Goal: Find specific page/section: Find specific page/section

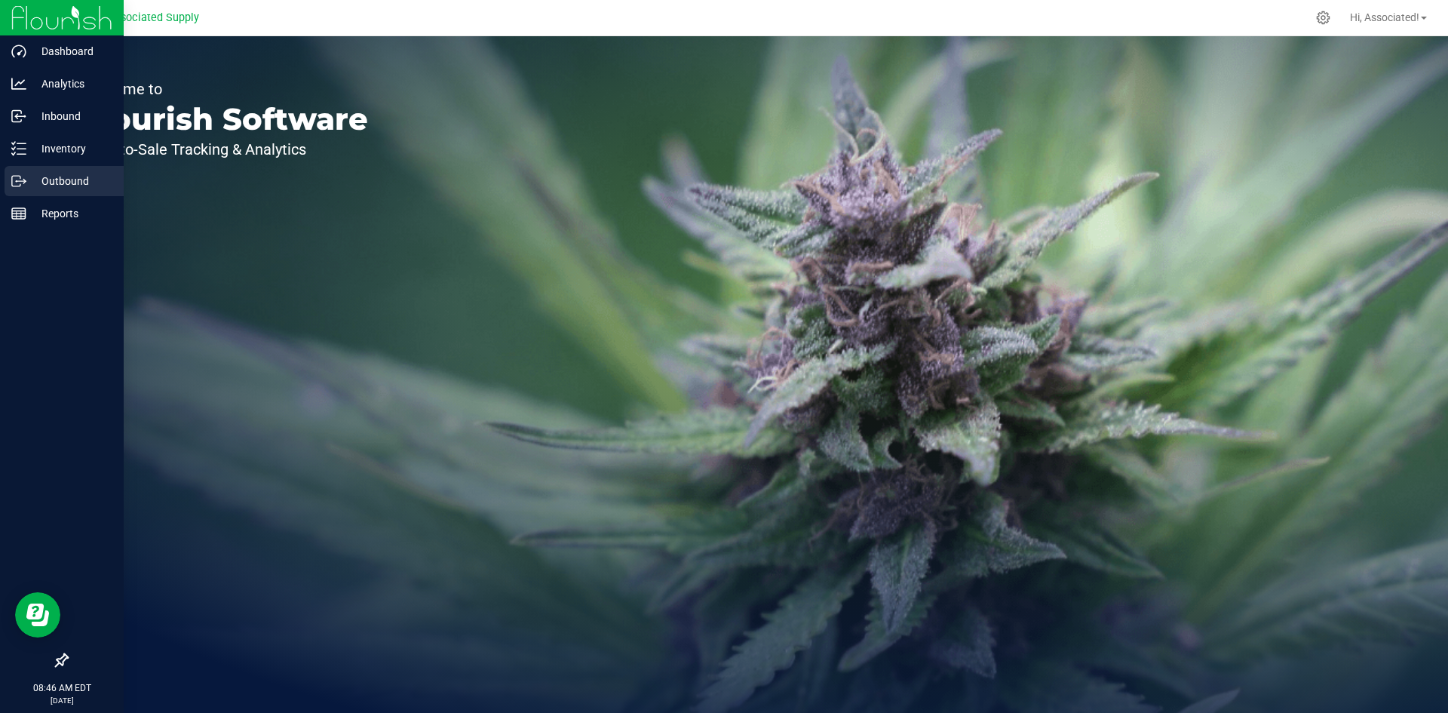
click at [54, 188] on p "Outbound" at bounding box center [71, 181] width 90 height 18
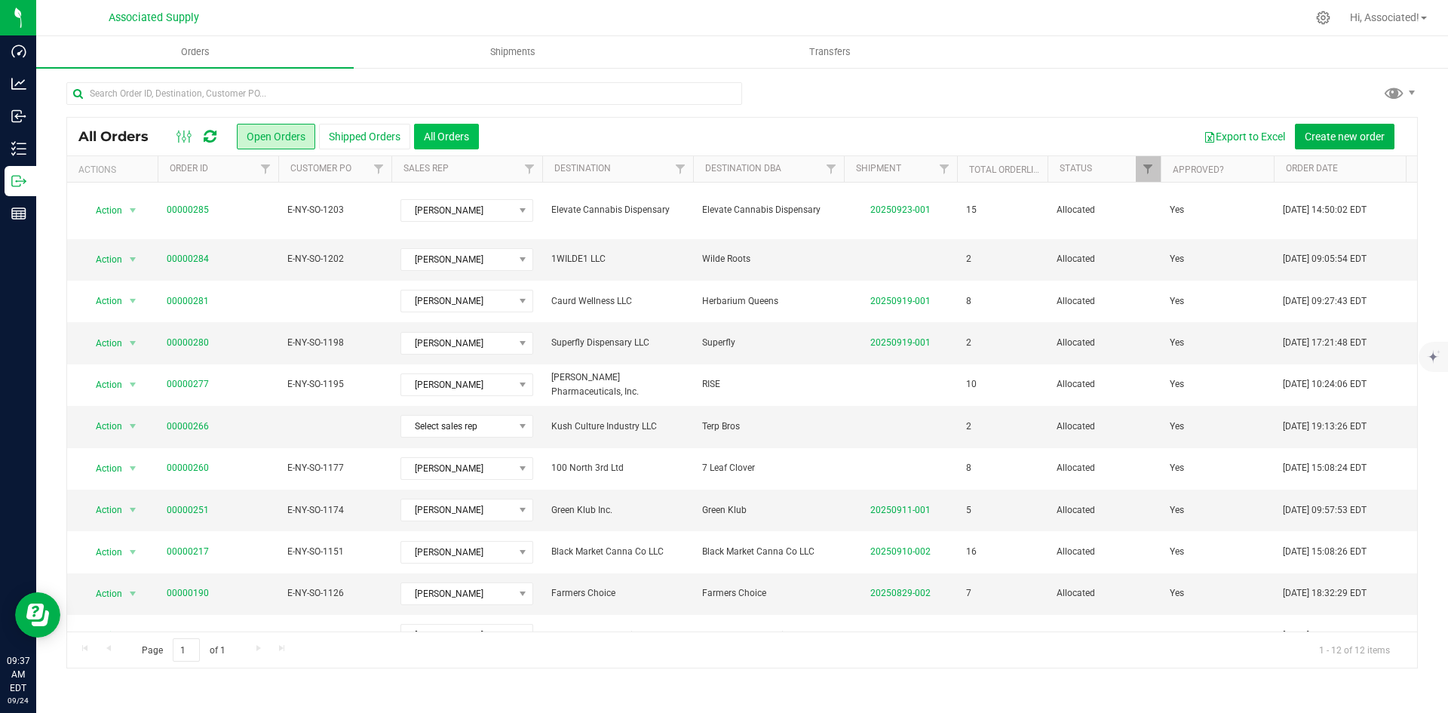
click at [461, 134] on button "All Orders" at bounding box center [446, 137] width 65 height 26
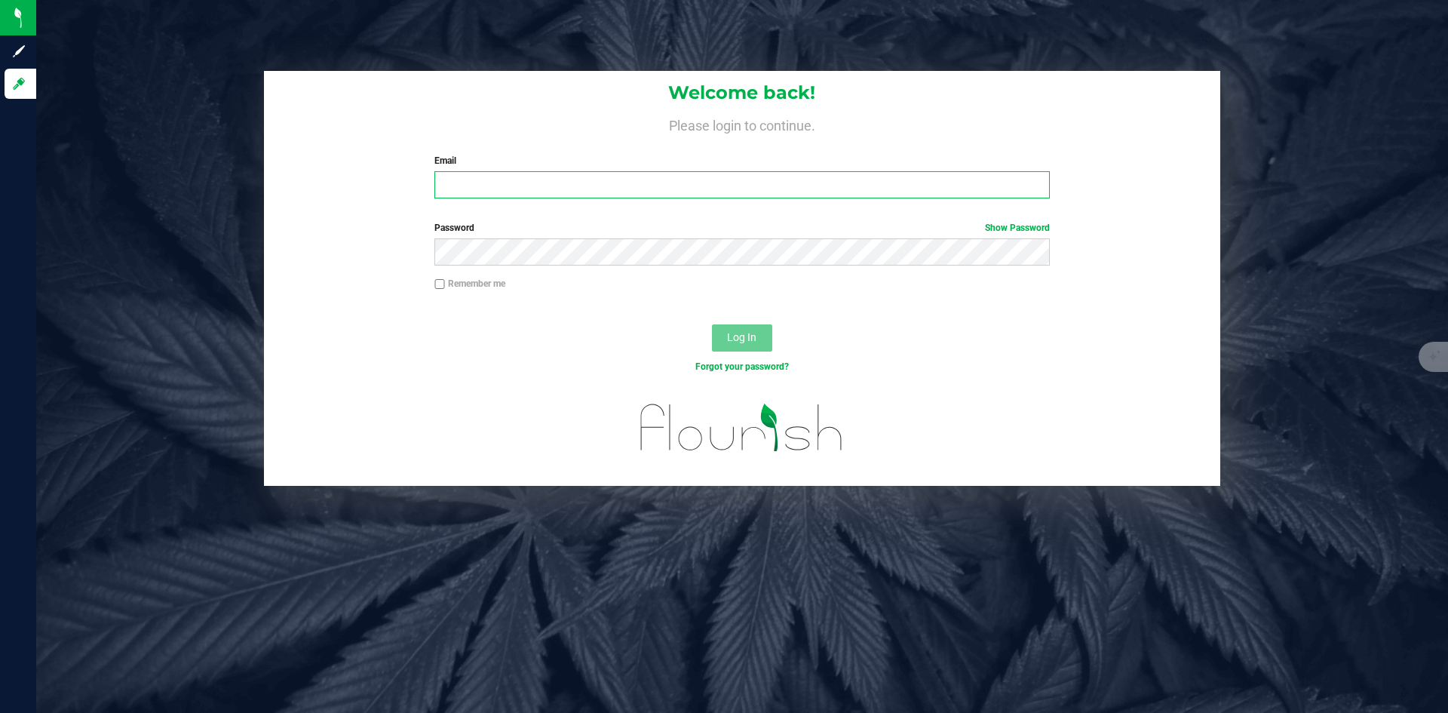
type input "[EMAIL_ADDRESS][DOMAIN_NAME]"
click at [438, 281] on input "Remember me" at bounding box center [439, 284] width 11 height 11
checkbox input "true"
click at [750, 341] on span "Log In" at bounding box center [741, 337] width 29 height 12
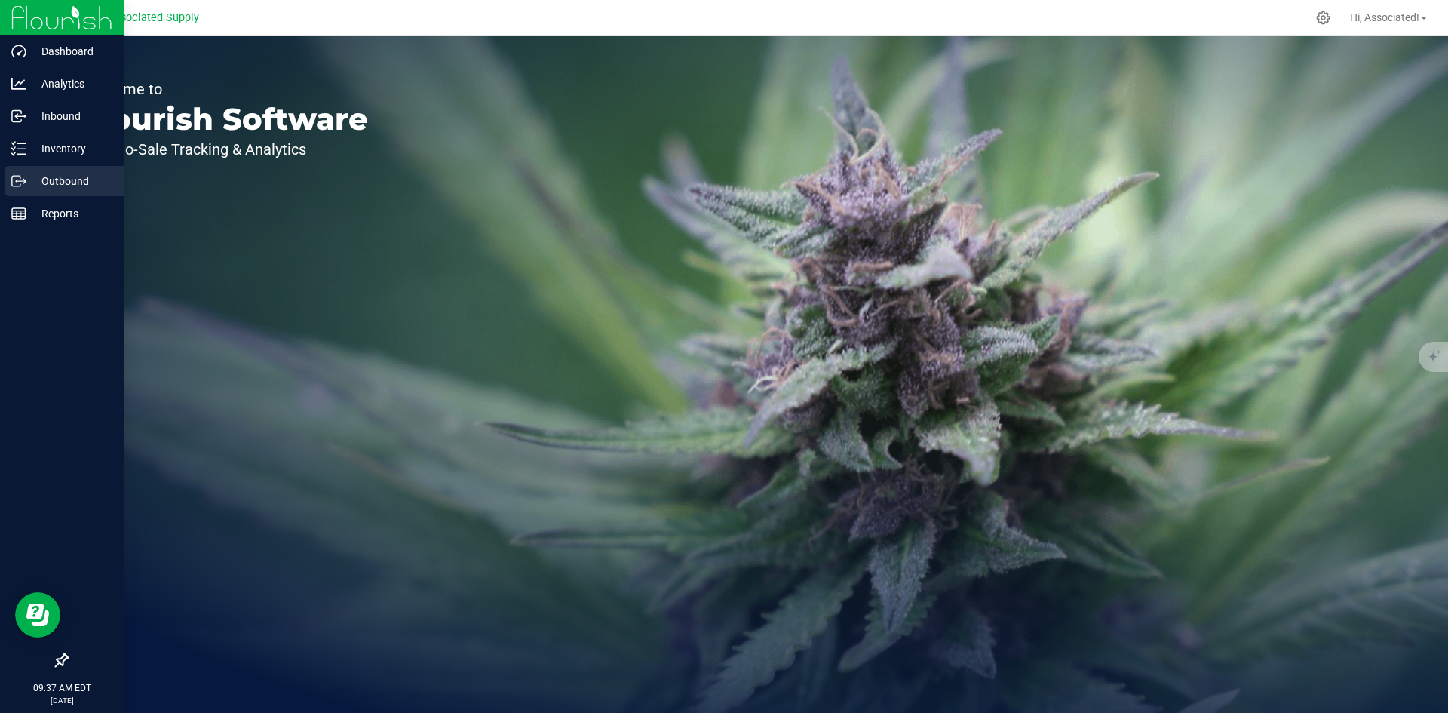
click at [49, 179] on p "Outbound" at bounding box center [71, 181] width 90 height 18
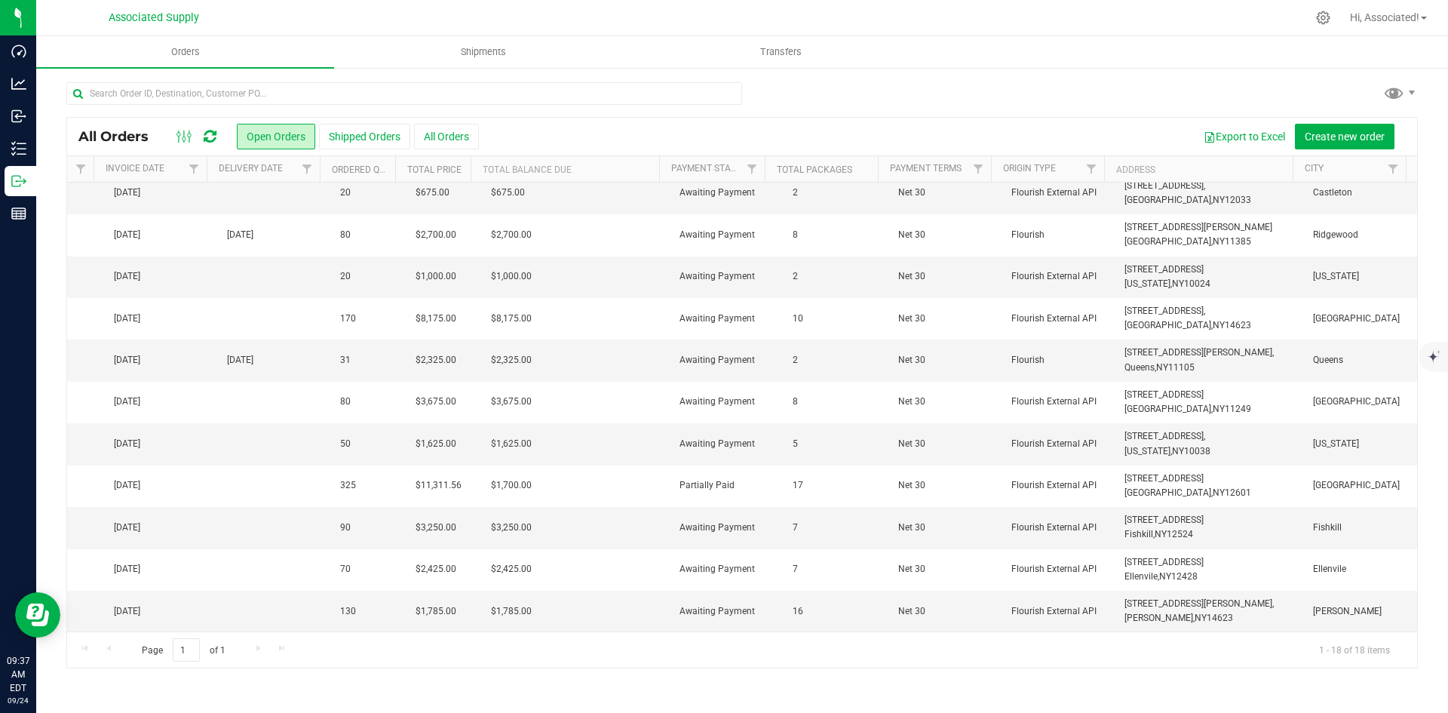
drag, startPoint x: 1152, startPoint y: 619, endPoint x: 1100, endPoint y: 624, distance: 52.3
click at [1100, 624] on div "Action Action Approve Cancel order Change facility Clone order Edit order Mark …" at bounding box center [742, 406] width 1350 height 449
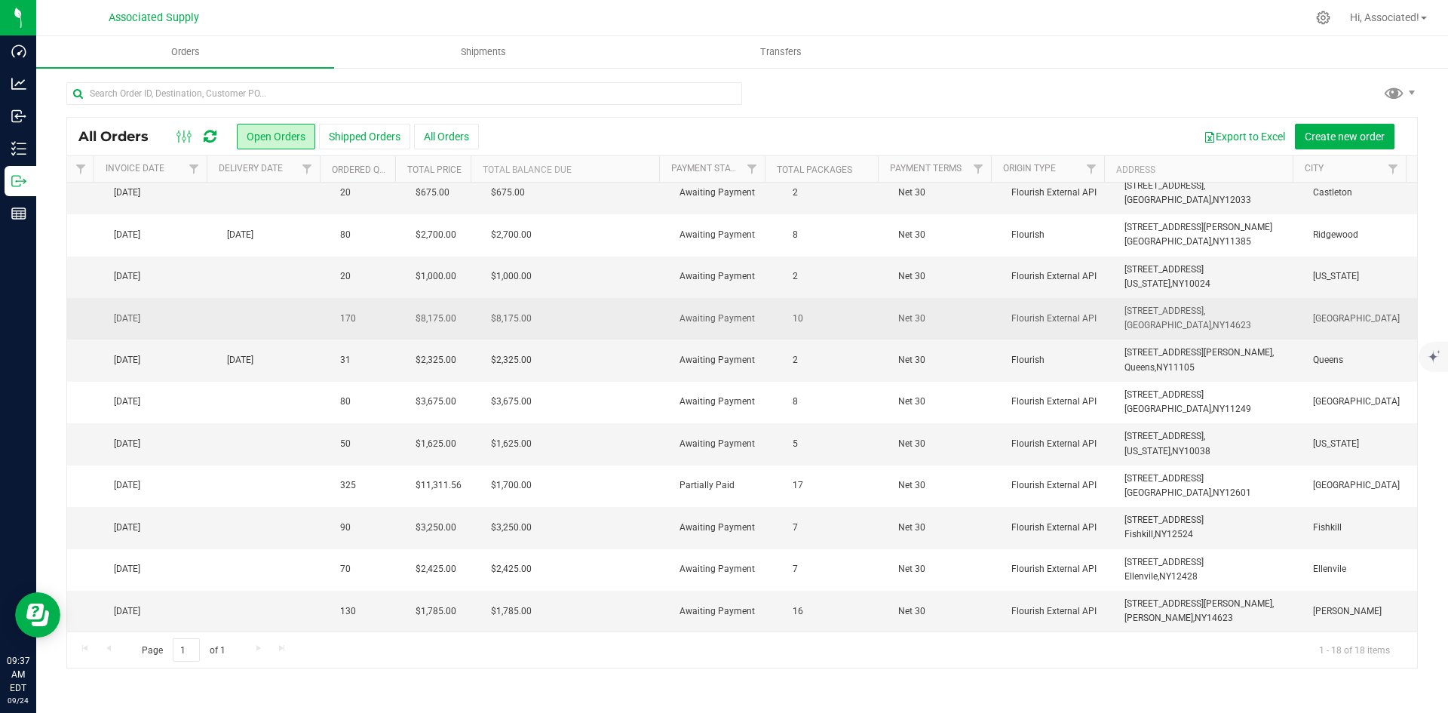
click at [1080, 326] on td "Flourish External API" at bounding box center [1058, 318] width 113 height 41
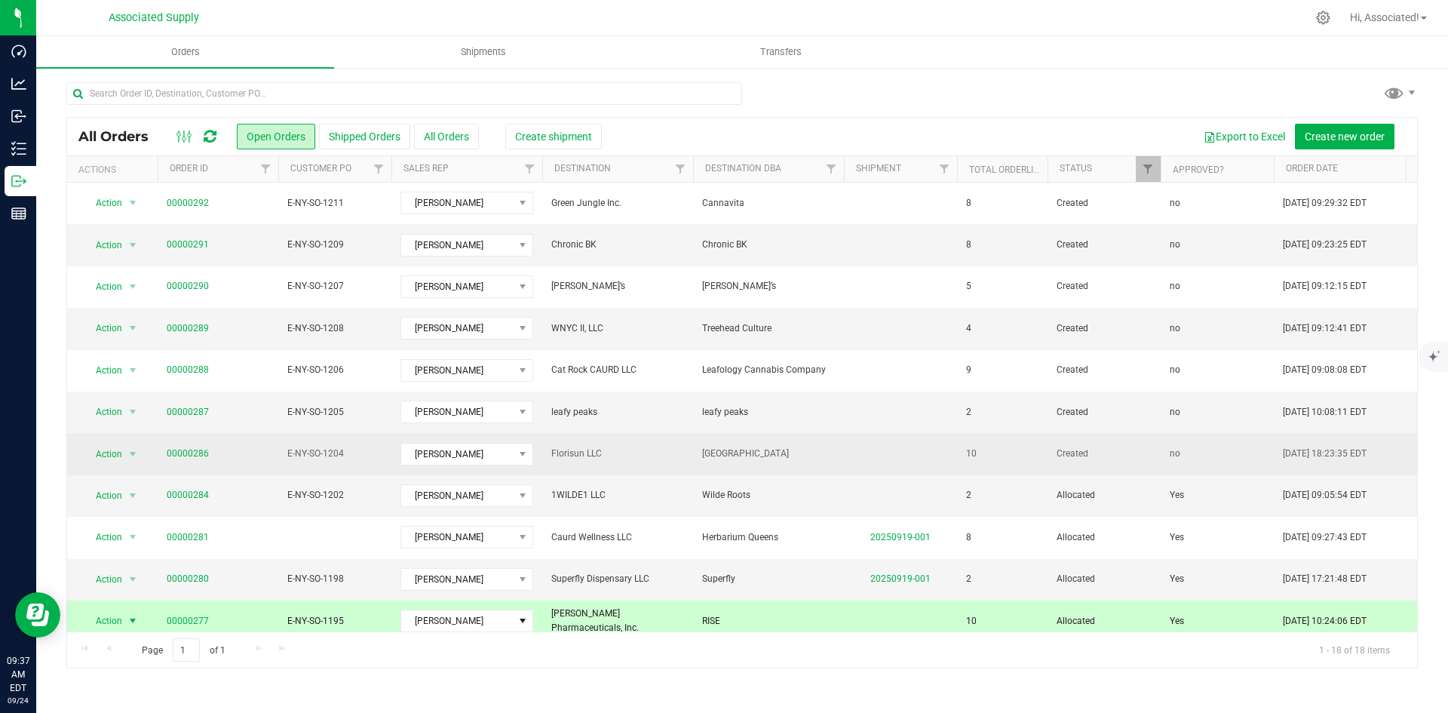
click at [798, 449] on span "[GEOGRAPHIC_DATA]" at bounding box center [768, 453] width 133 height 14
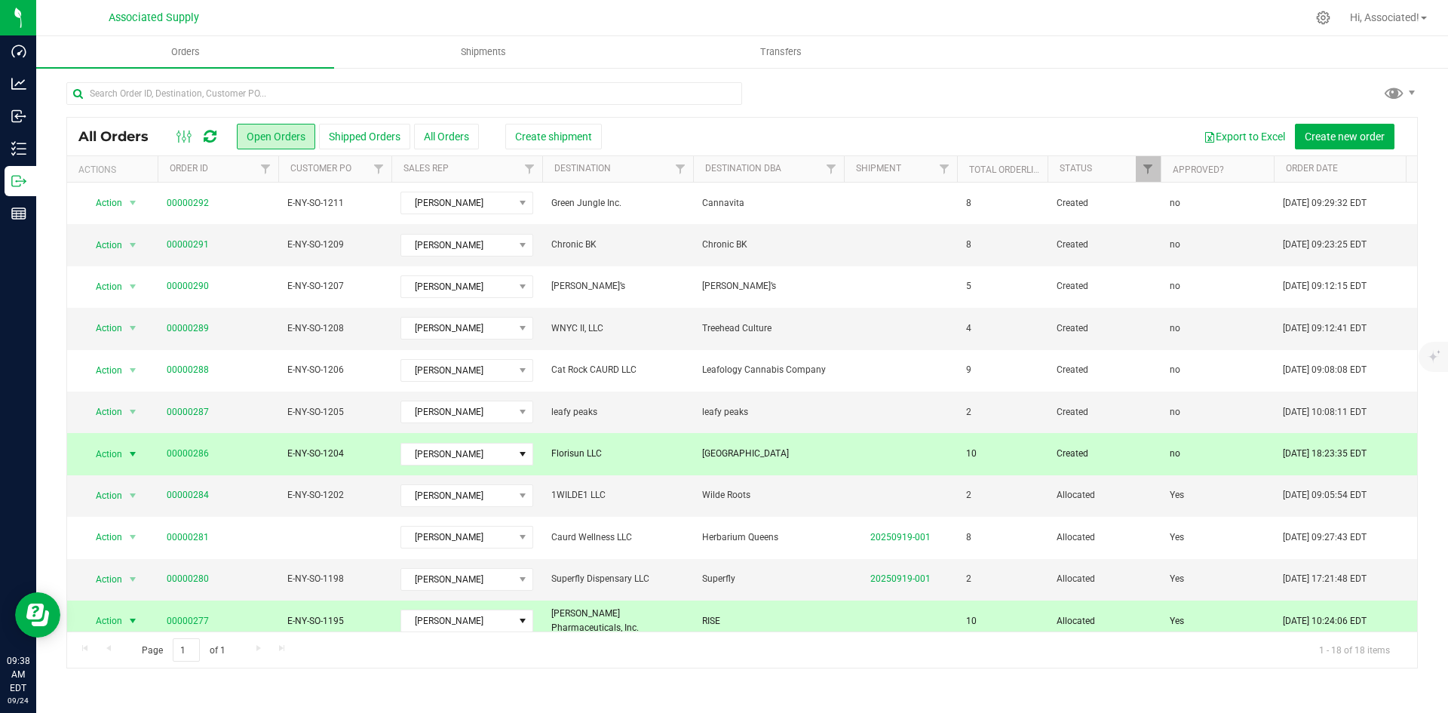
click at [730, 614] on span "RISE" at bounding box center [768, 621] width 133 height 14
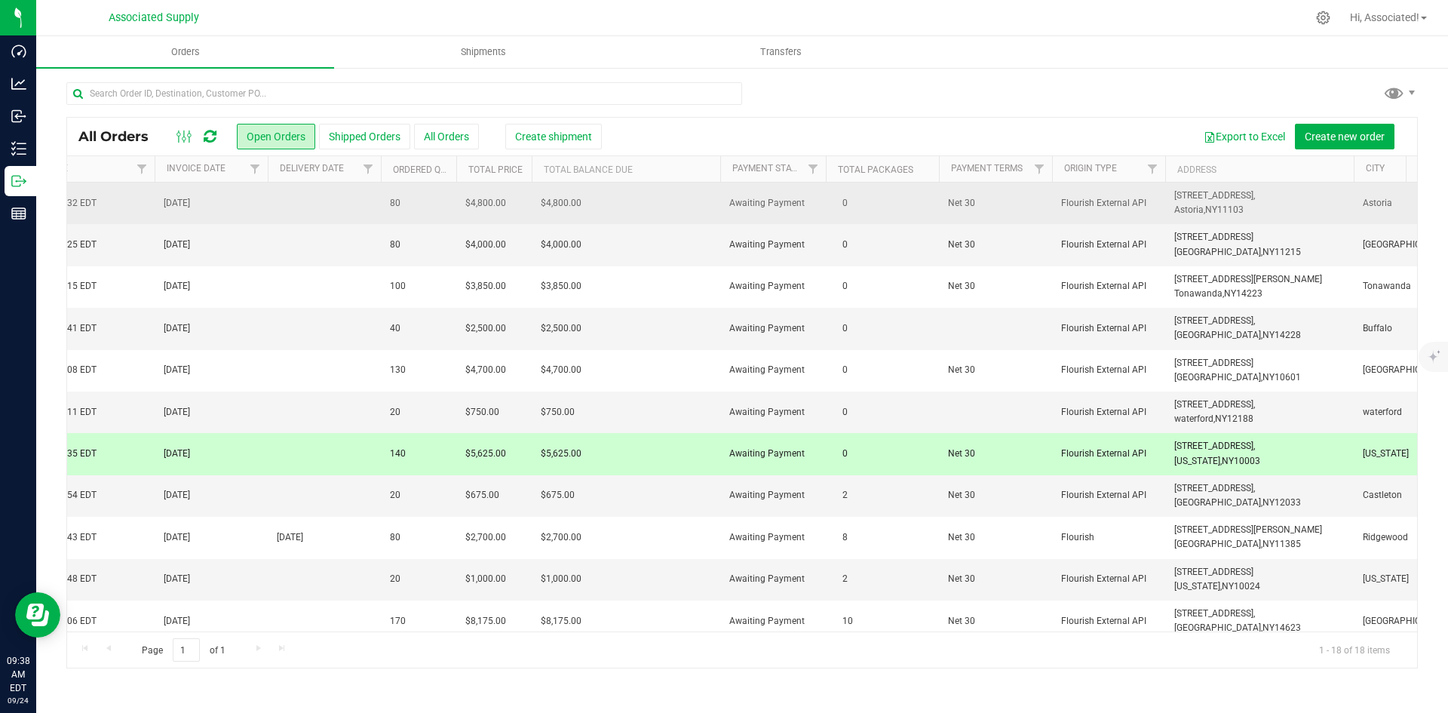
click at [1167, 190] on td "[STREET_ADDRESS], [GEOGRAPHIC_DATA], [GEOGRAPHIC_DATA] 11103" at bounding box center [1259, 202] width 188 height 41
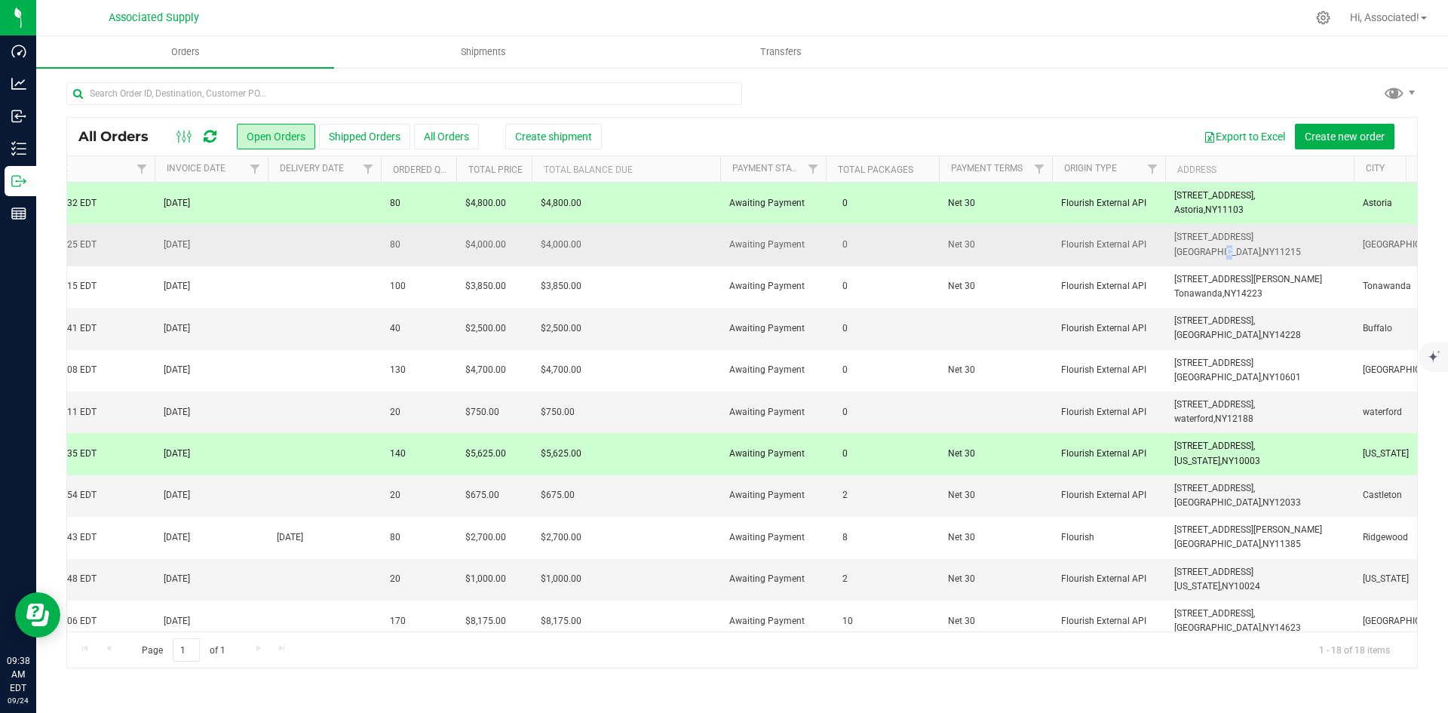
click at [1181, 247] on span "[GEOGRAPHIC_DATA]," at bounding box center [1218, 252] width 88 height 11
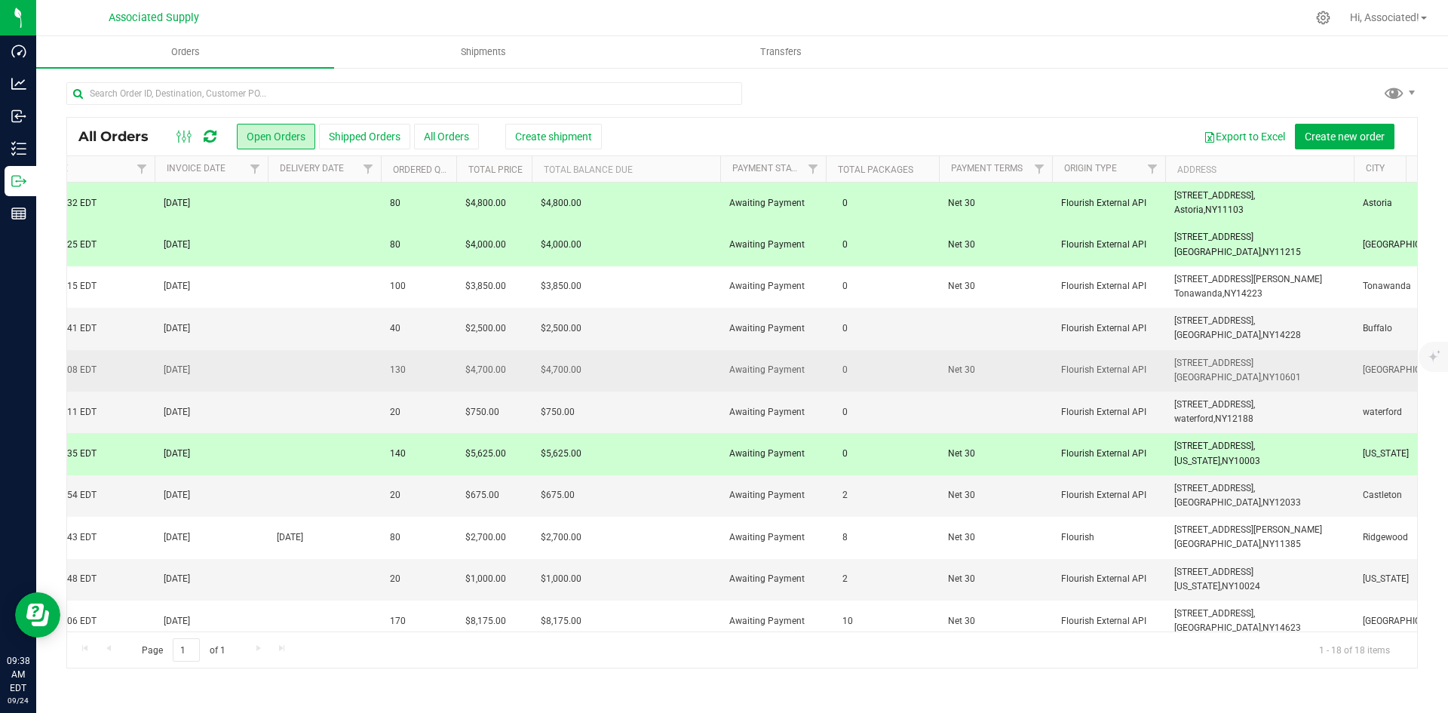
click at [1229, 366] on span "[STREET_ADDRESS] [GEOGRAPHIC_DATA], [GEOGRAPHIC_DATA] 10601" at bounding box center [1237, 370] width 127 height 29
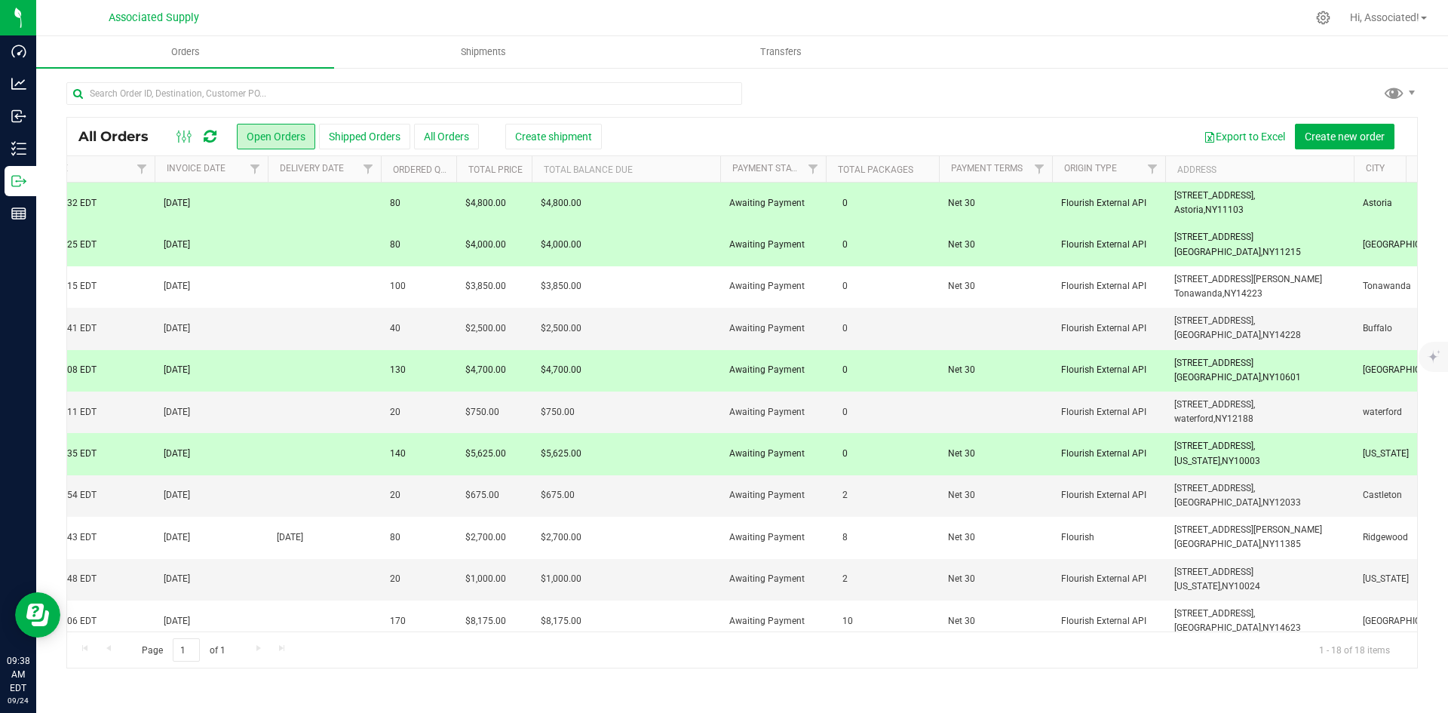
drag, startPoint x: 1264, startPoint y: 206, endPoint x: 1170, endPoint y: 200, distance: 94.4
click at [1170, 200] on td "[STREET_ADDRESS], [GEOGRAPHIC_DATA], [GEOGRAPHIC_DATA] 11103" at bounding box center [1259, 202] width 188 height 41
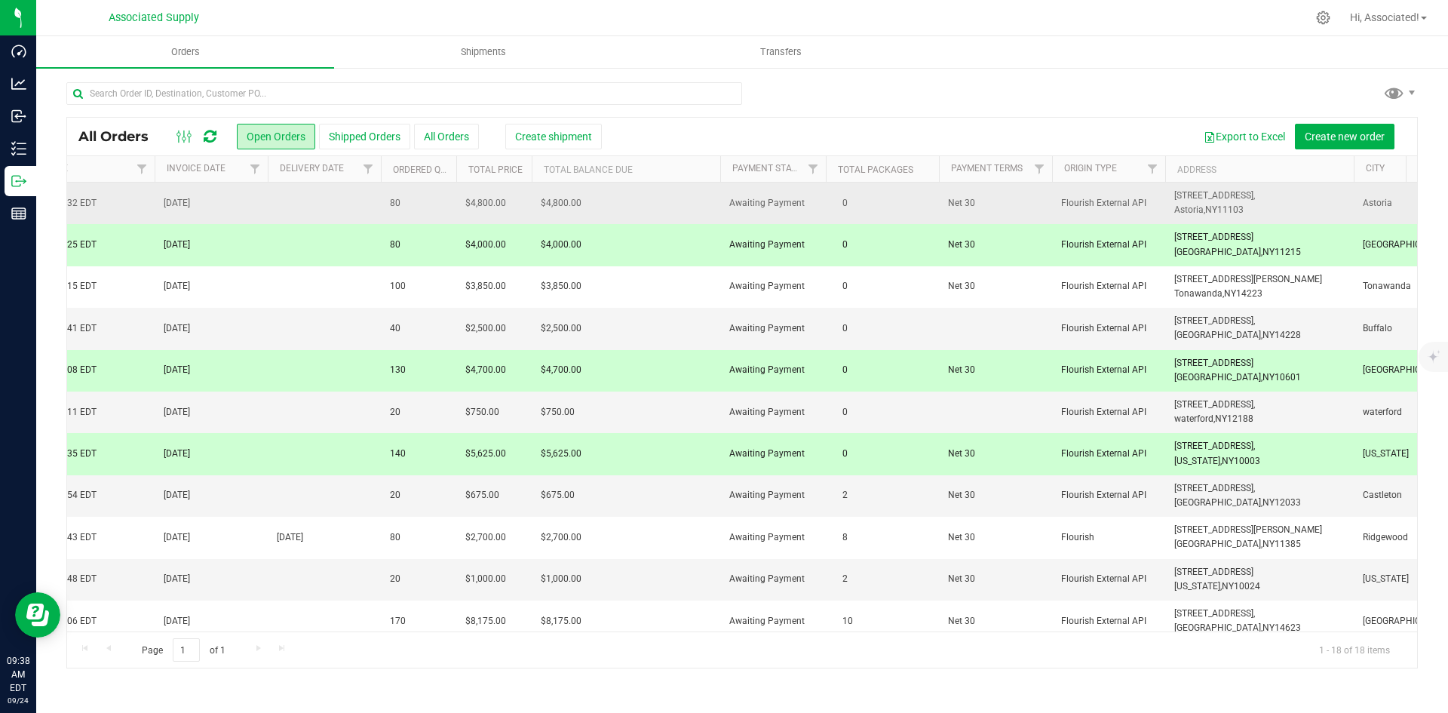
copy span "[STREET_ADDRESS]"
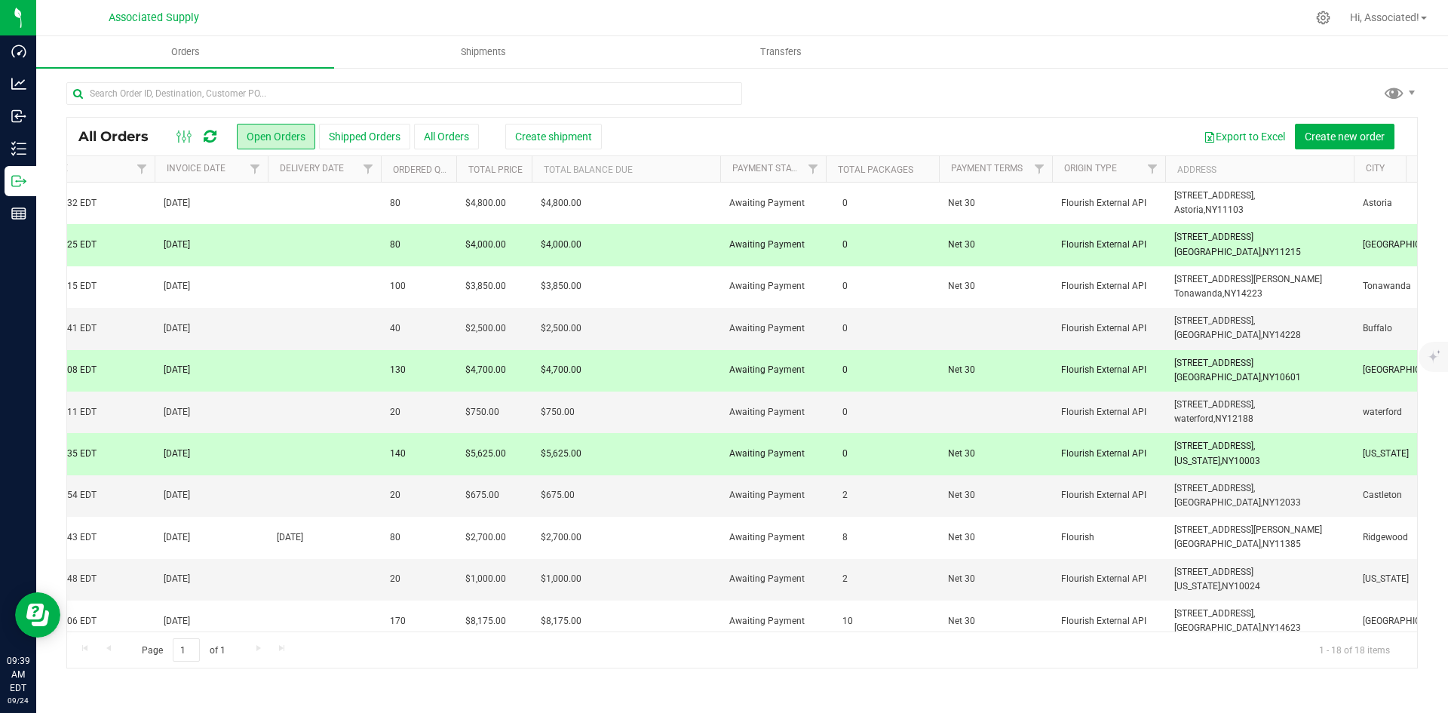
drag, startPoint x: 1264, startPoint y: 248, endPoint x: 1163, endPoint y: 234, distance: 101.9
click at [1163, 234] on tr "Action Action Approve Cancel order Change facility Clone order Edit order Mark …" at bounding box center [131, 244] width 2669 height 41
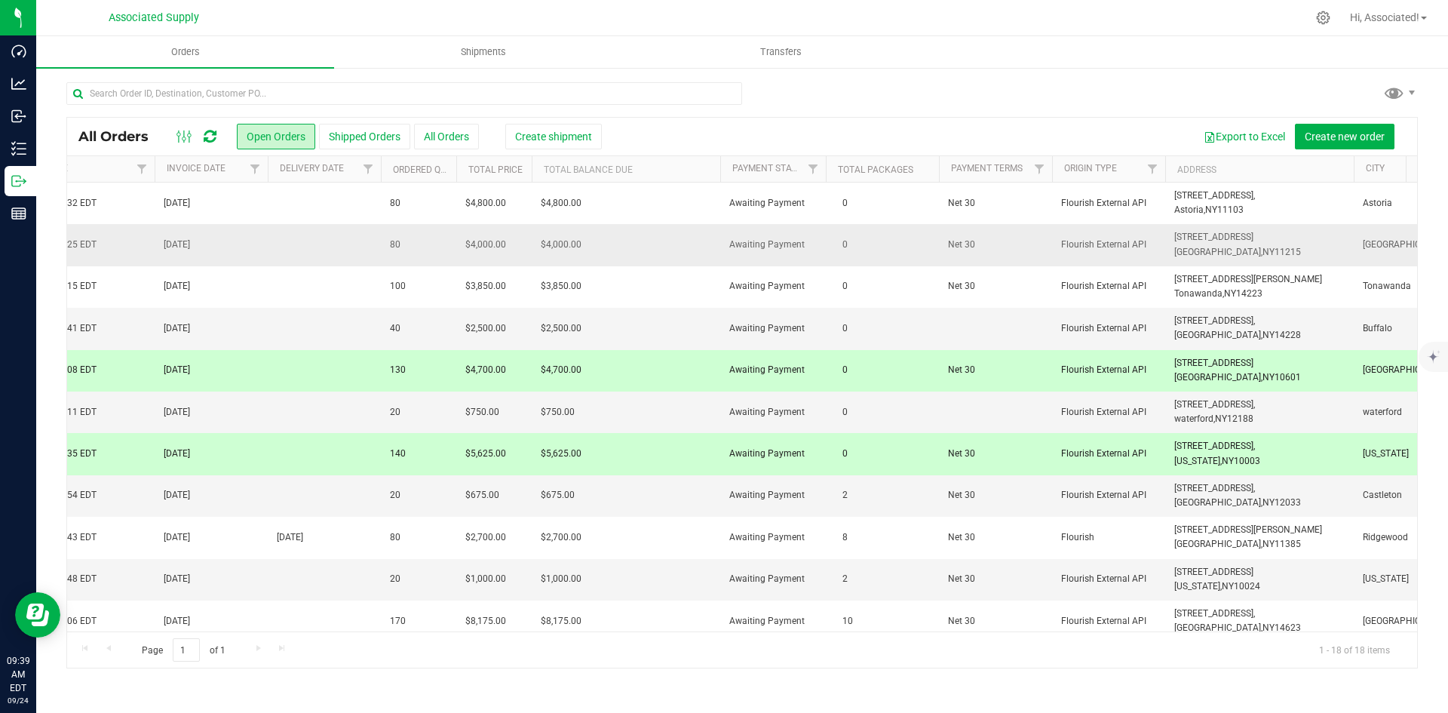
copy tr "[STREET_ADDRESS]"
drag, startPoint x: 1283, startPoint y: 458, endPoint x: 1176, endPoint y: 452, distance: 106.5
click at [1176, 452] on td "[STREET_ADDRESS], [US_STATE], [GEOGRAPHIC_DATA] 10003" at bounding box center [1259, 453] width 188 height 41
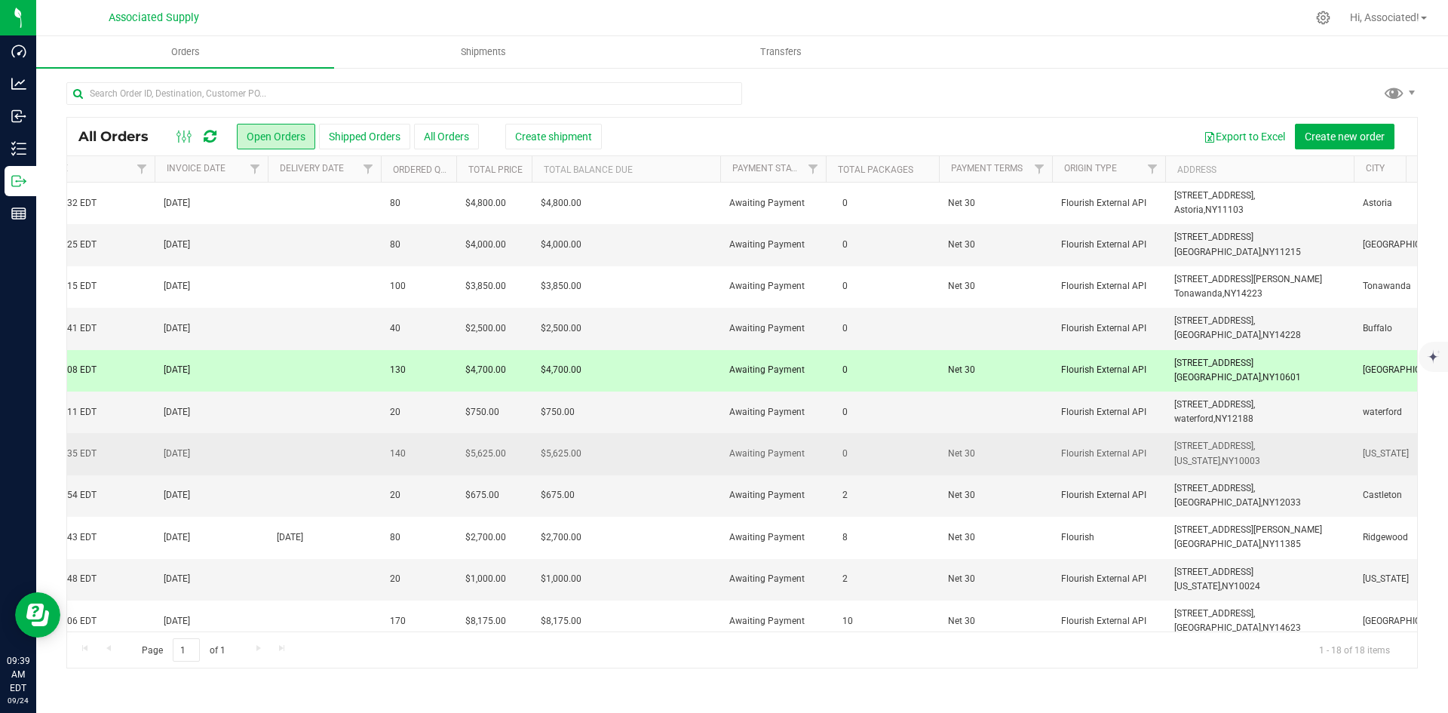
copy span "[STREET_ADDRESS][US_STATE]"
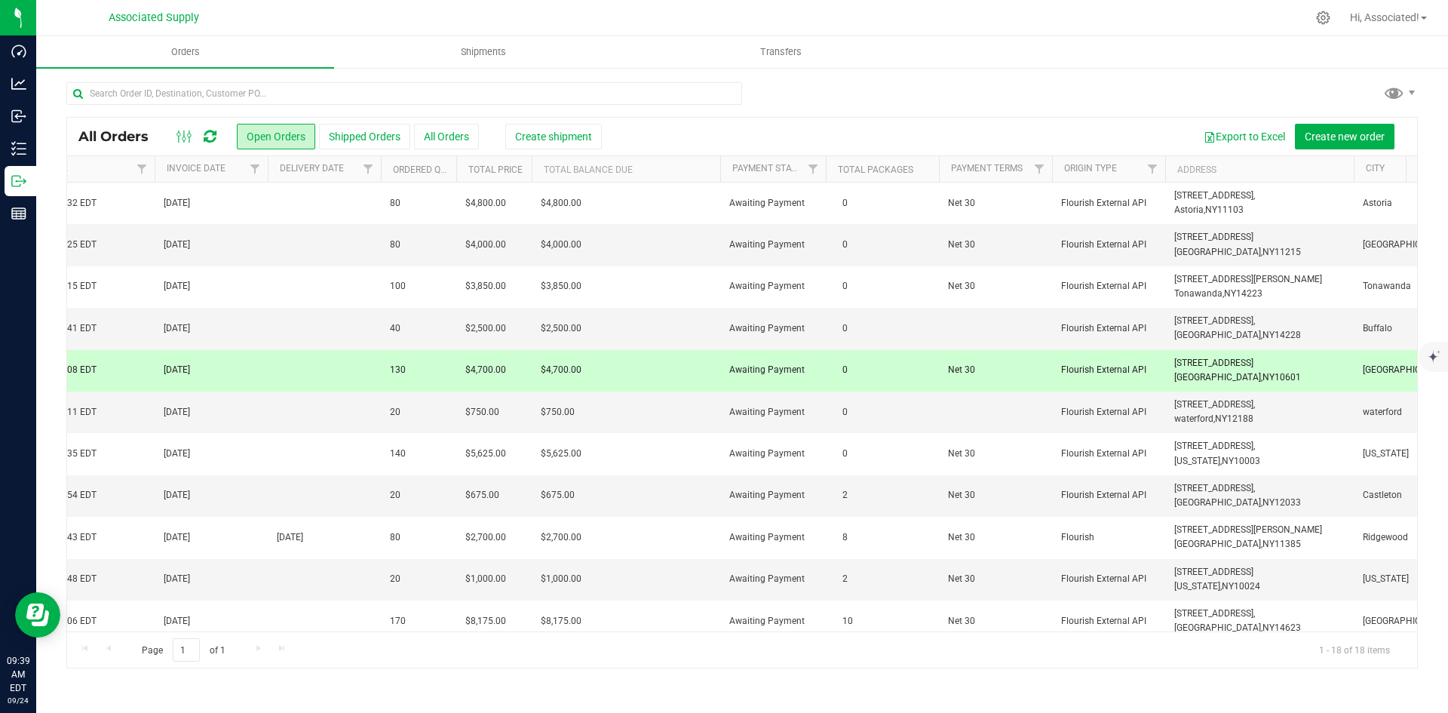
drag, startPoint x: 1278, startPoint y: 379, endPoint x: 1172, endPoint y: 363, distance: 107.5
click at [1172, 363] on td "[STREET_ADDRESS] [GEOGRAPHIC_DATA], [GEOGRAPHIC_DATA] 10601" at bounding box center [1259, 370] width 188 height 41
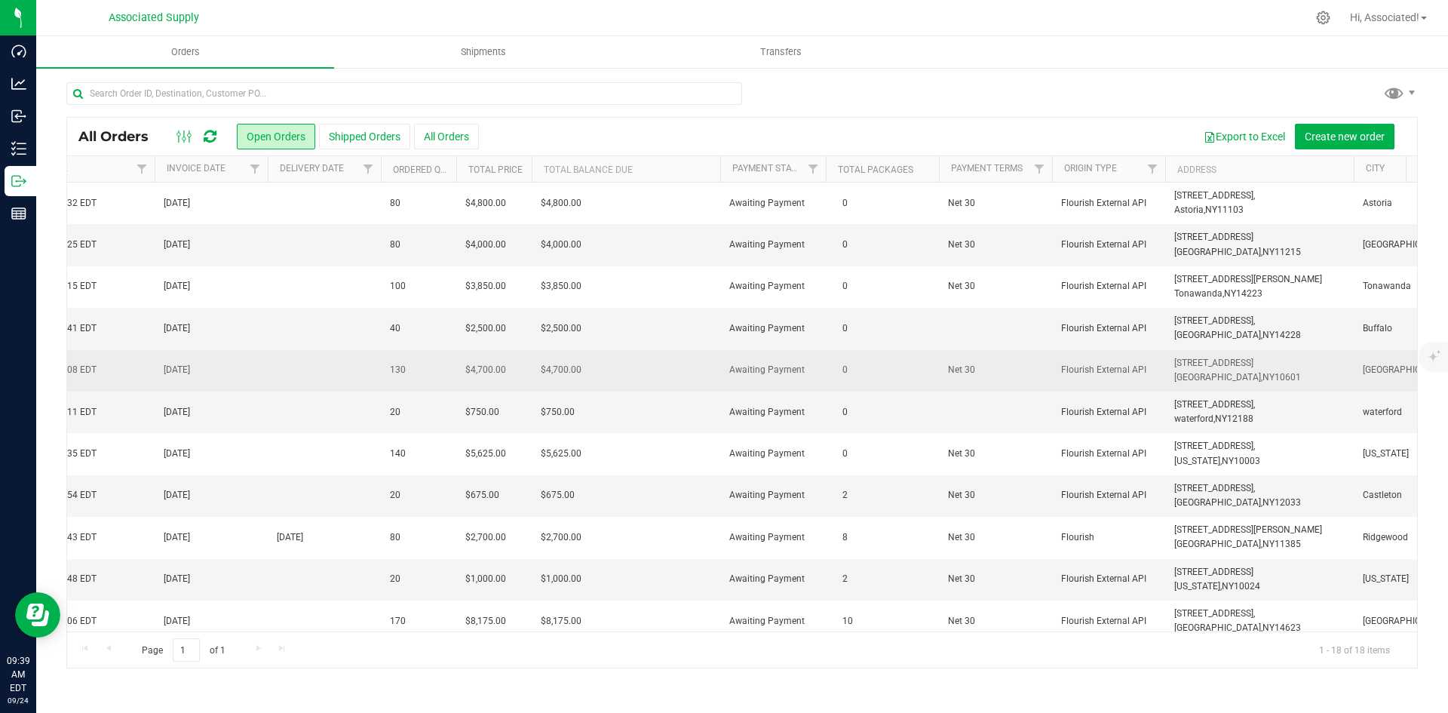
copy span "[STREET_ADDRESS]"
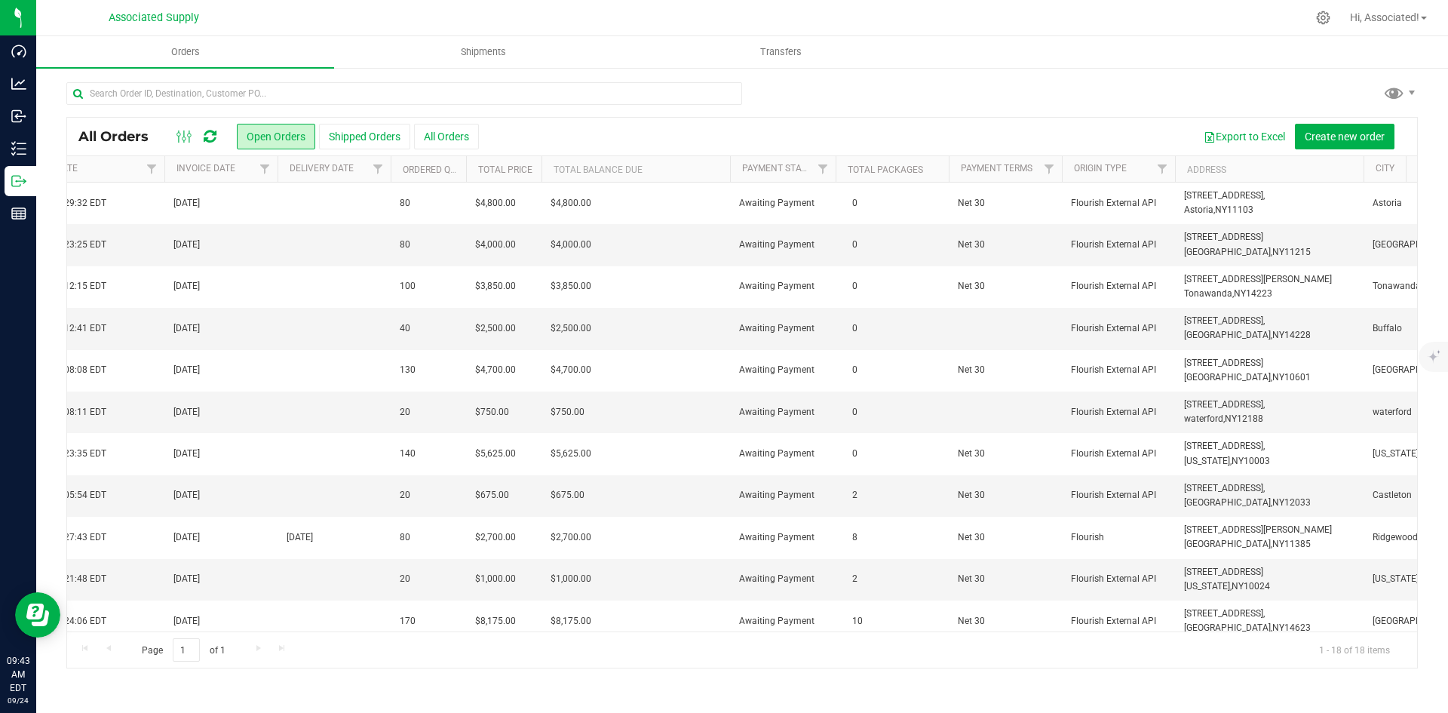
scroll to position [0, 1261]
drag, startPoint x: 1274, startPoint y: 418, endPoint x: 1170, endPoint y: 403, distance: 105.1
click at [1170, 403] on tr "Action Action Approve Cancel order Change facility Clone order Edit order Mark …" at bounding box center [140, 411] width 2669 height 41
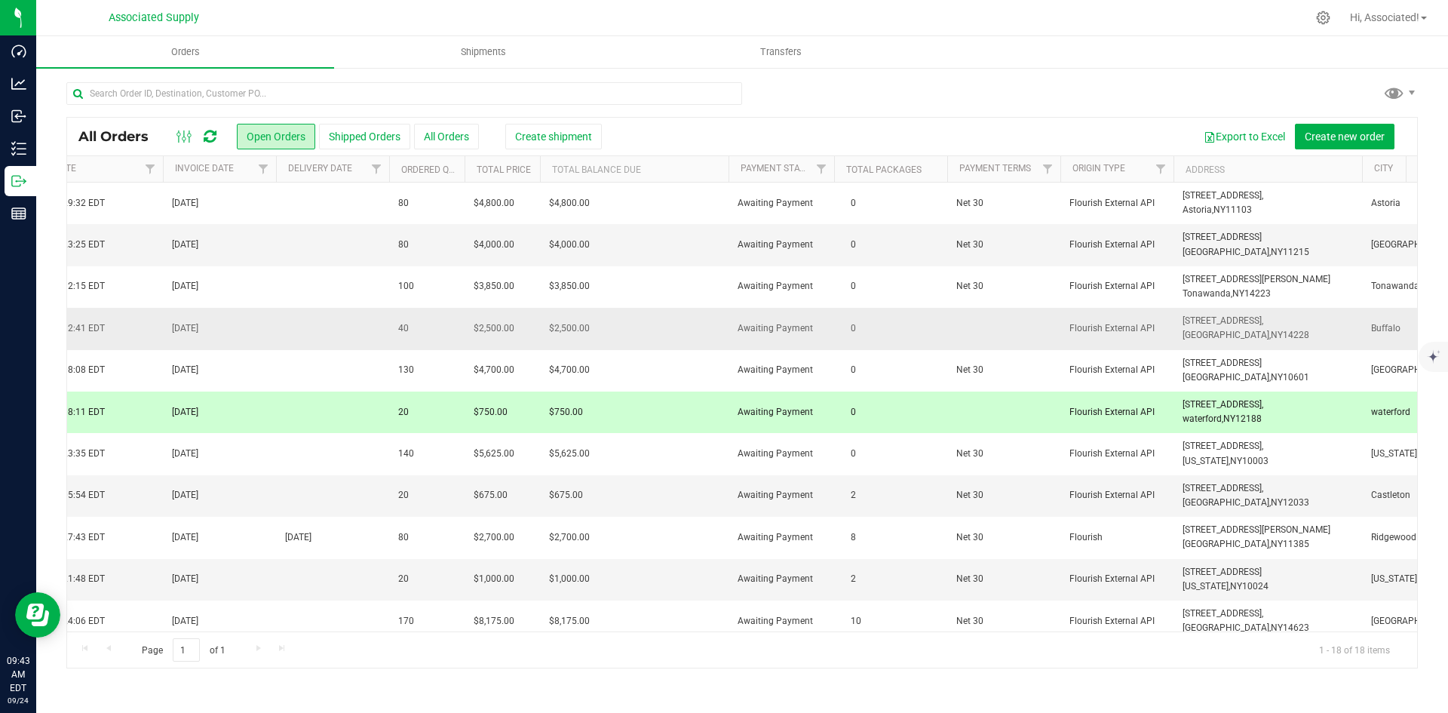
click at [1220, 317] on span "[STREET_ADDRESS]," at bounding box center [1222, 320] width 81 height 11
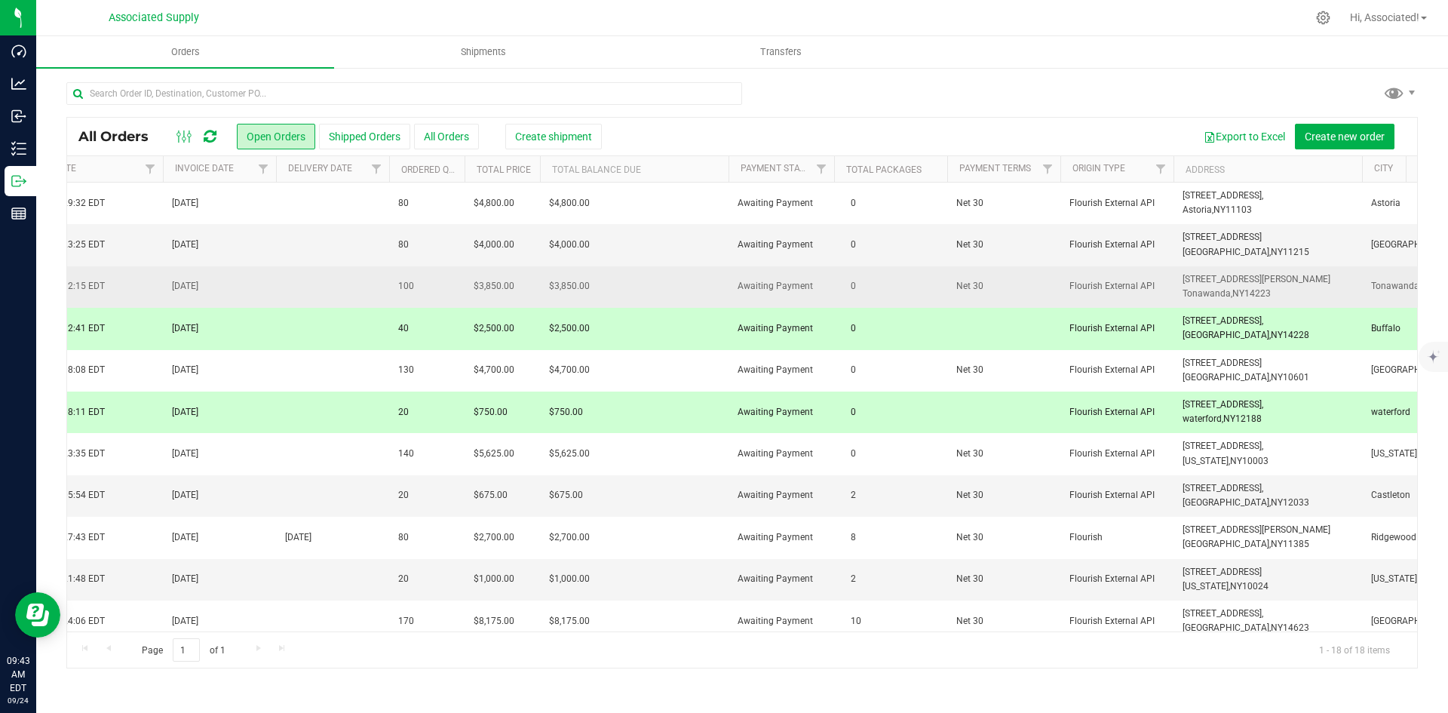
click at [1224, 280] on span "[STREET_ADDRESS][PERSON_NAME]" at bounding box center [1256, 279] width 148 height 11
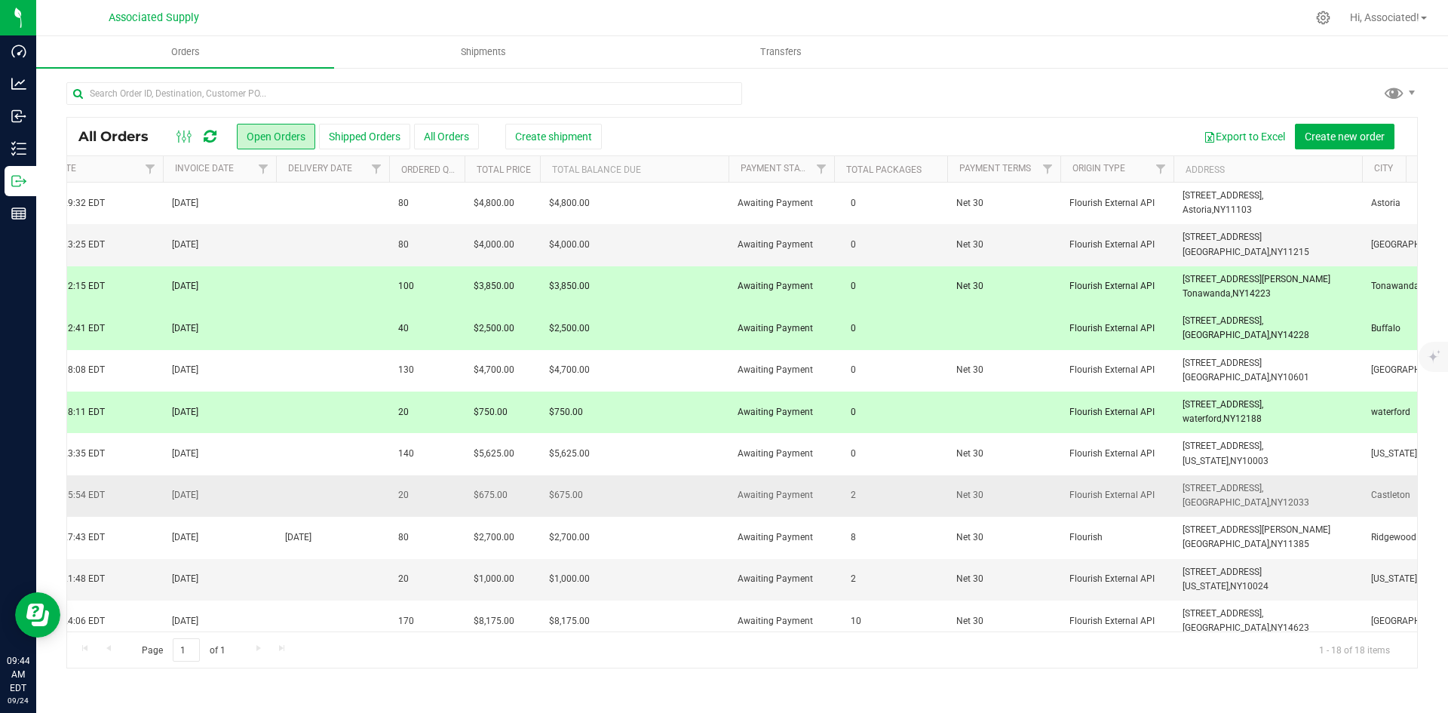
click at [1283, 499] on span "12033" at bounding box center [1296, 502] width 26 height 11
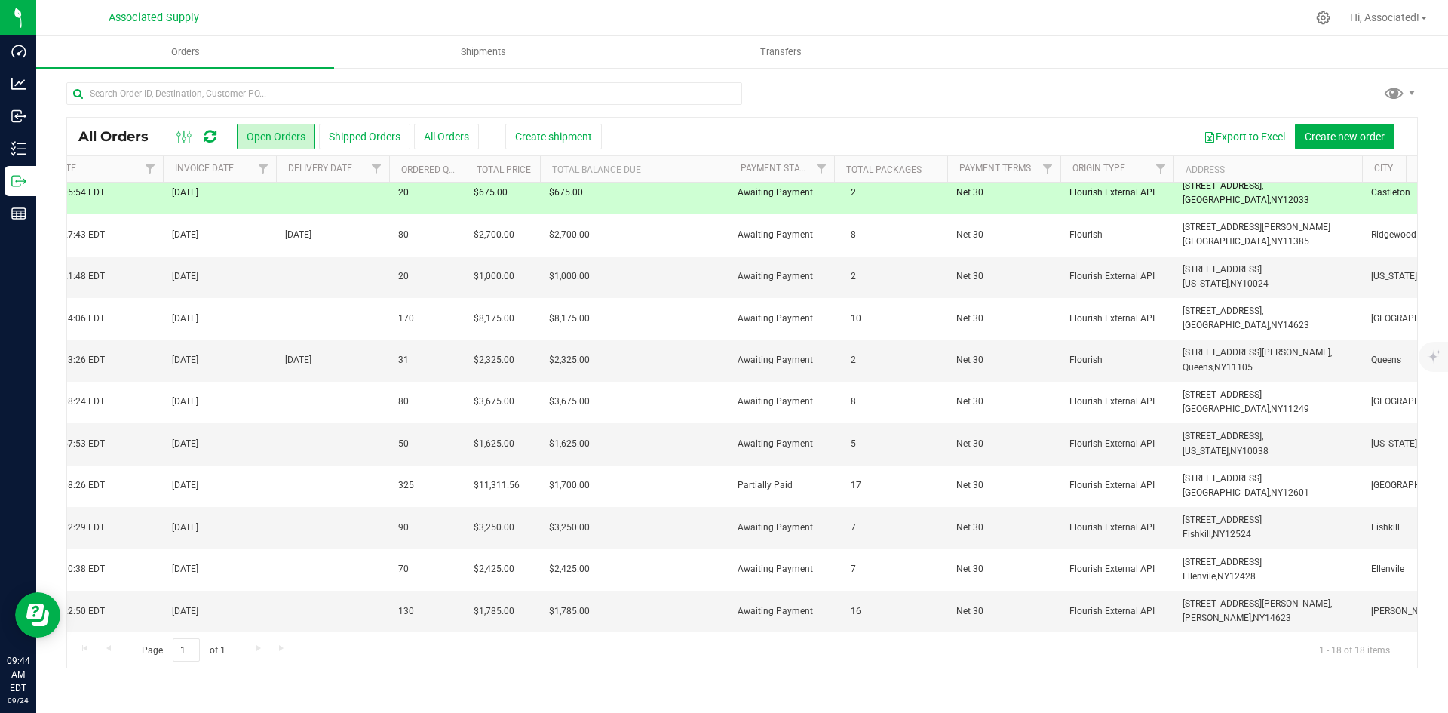
drag, startPoint x: 1251, startPoint y: 619, endPoint x: 1085, endPoint y: 627, distance: 166.1
click at [1085, 627] on div "Action Action Approve Cancel order Change facility Clone order Edit order Mark …" at bounding box center [742, 406] width 1350 height 449
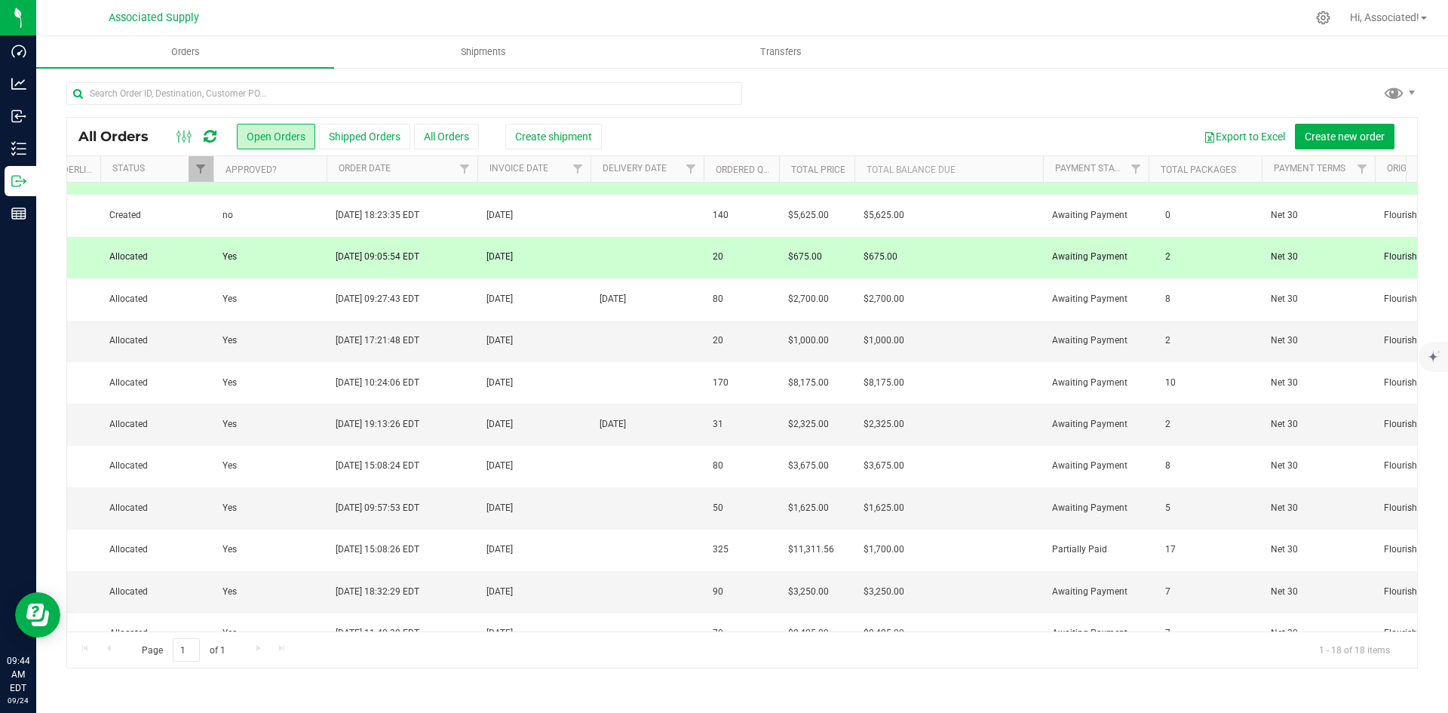
scroll to position [238, 812]
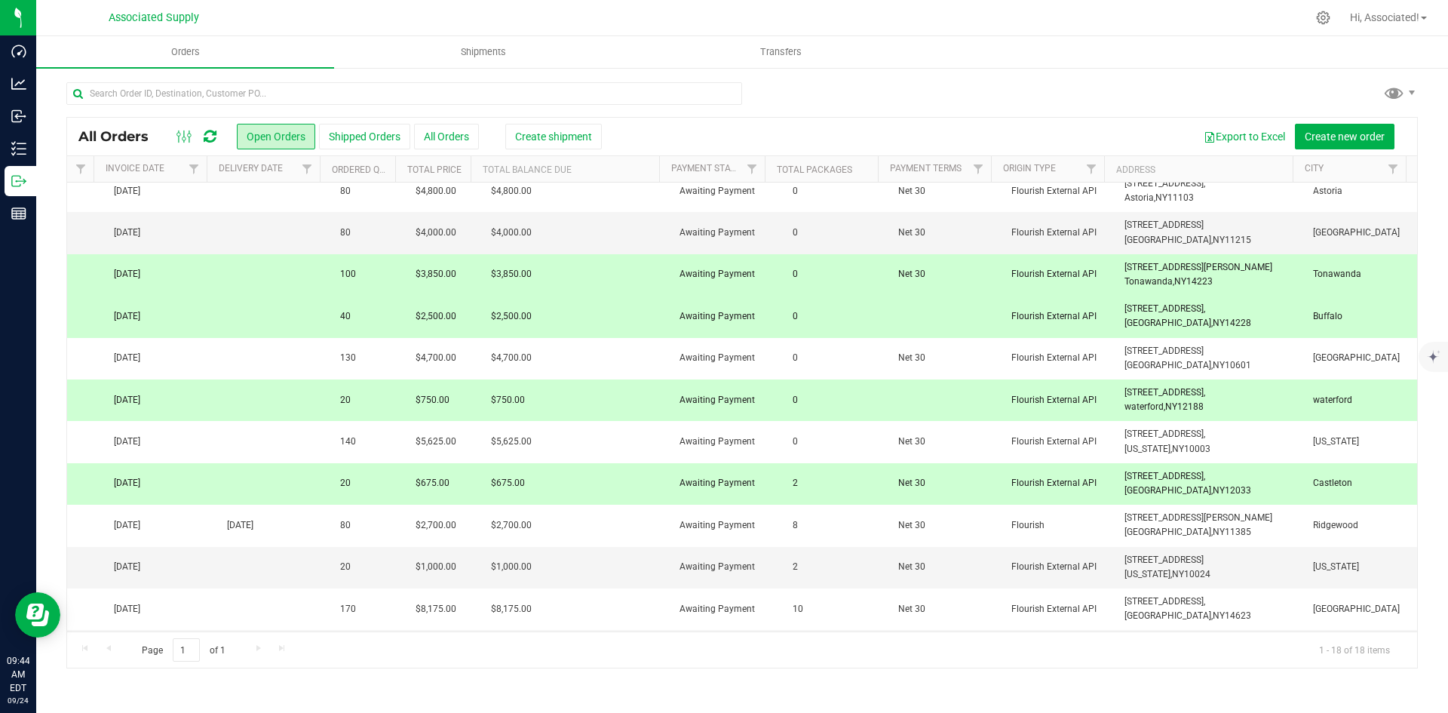
drag, startPoint x: 1207, startPoint y: 277, endPoint x: 1114, endPoint y: 271, distance: 93.7
click at [1115, 271] on td "[STREET_ADDRESS][PERSON_NAME] [GEOGRAPHIC_DATA], [GEOGRAPHIC_DATA] 14223" at bounding box center [1209, 274] width 188 height 41
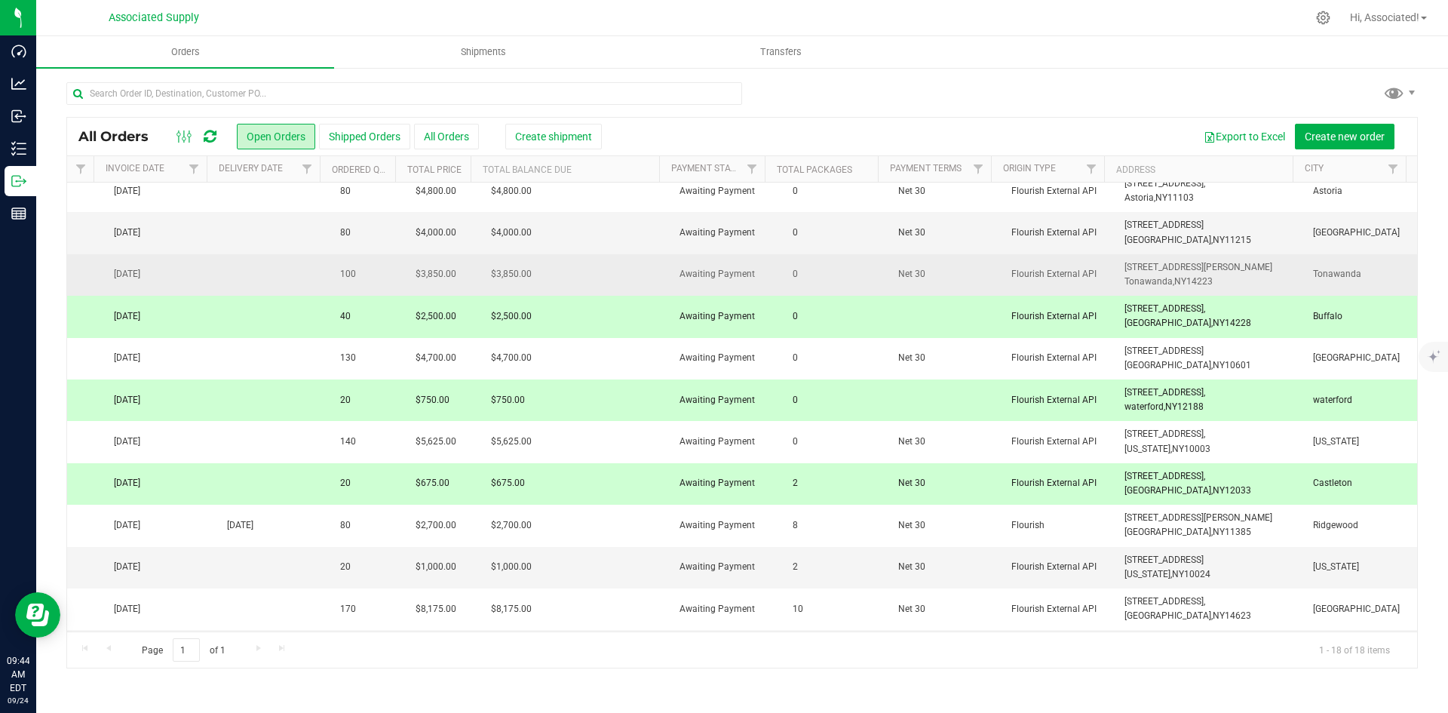
copy span "[STREET_ADDRESS][PERSON_NAME]"
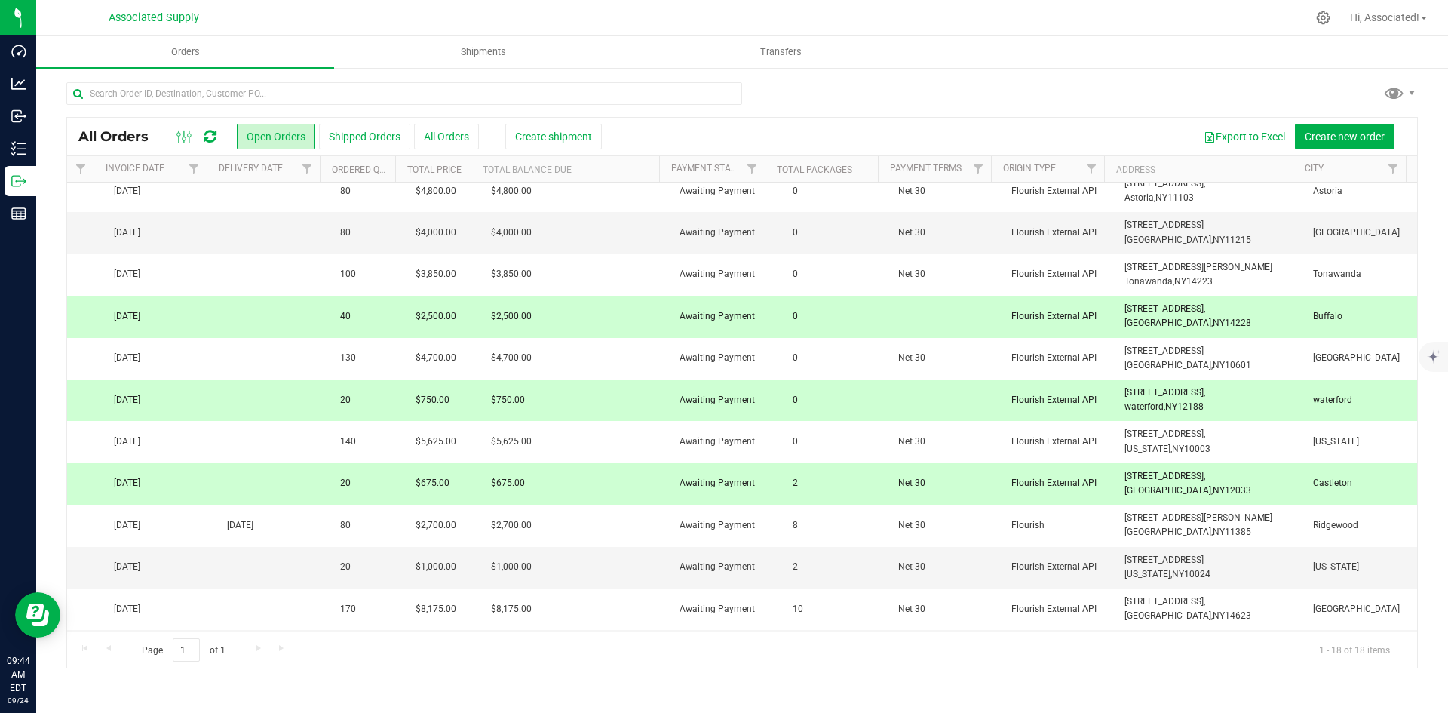
drag, startPoint x: 1199, startPoint y: 415, endPoint x: 1104, endPoint y: 403, distance: 95.8
click at [1115, 403] on td "[STREET_ADDRESS], [GEOGRAPHIC_DATA], [GEOGRAPHIC_DATA] 12188" at bounding box center [1209, 399] width 188 height 41
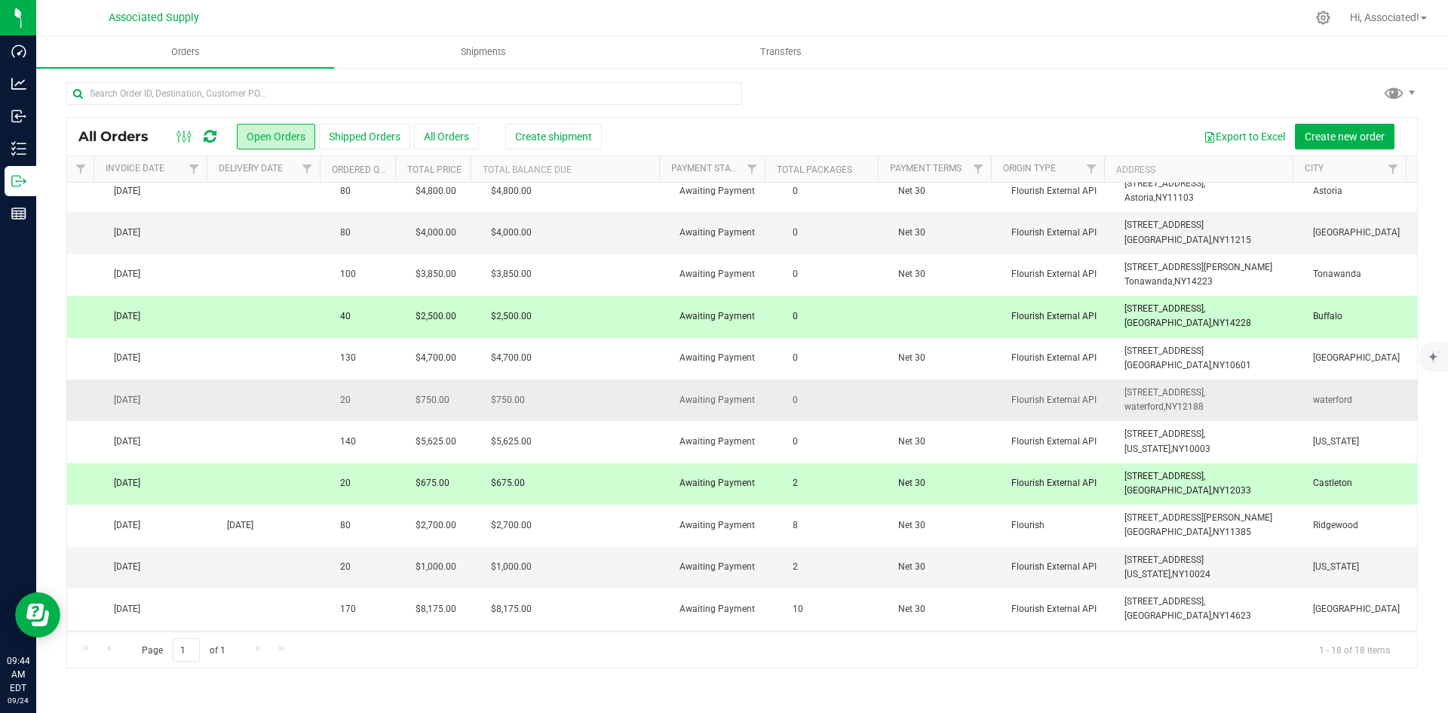
copy span "[STREET_ADDRESS]"
drag, startPoint x: 1200, startPoint y: 486, endPoint x: 1114, endPoint y: 474, distance: 86.8
click at [1115, 474] on td "[STREET_ADDRESS], [GEOGRAPHIC_DATA], [GEOGRAPHIC_DATA] 12033" at bounding box center [1209, 483] width 188 height 41
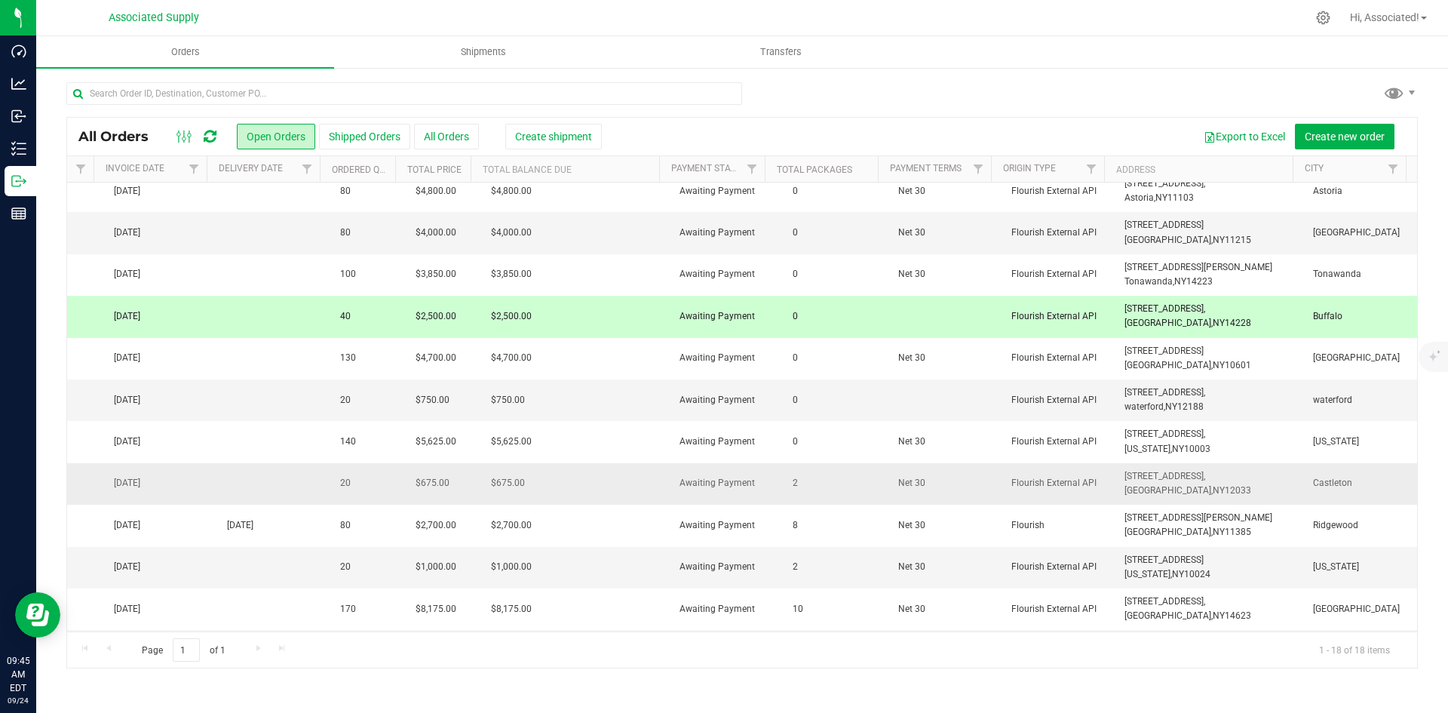
copy span "[STREET_ADDRESS]"
drag, startPoint x: 1162, startPoint y: 480, endPoint x: 1013, endPoint y: 488, distance: 149.5
click at [1013, 488] on span "Flourish External API" at bounding box center [1058, 483] width 95 height 14
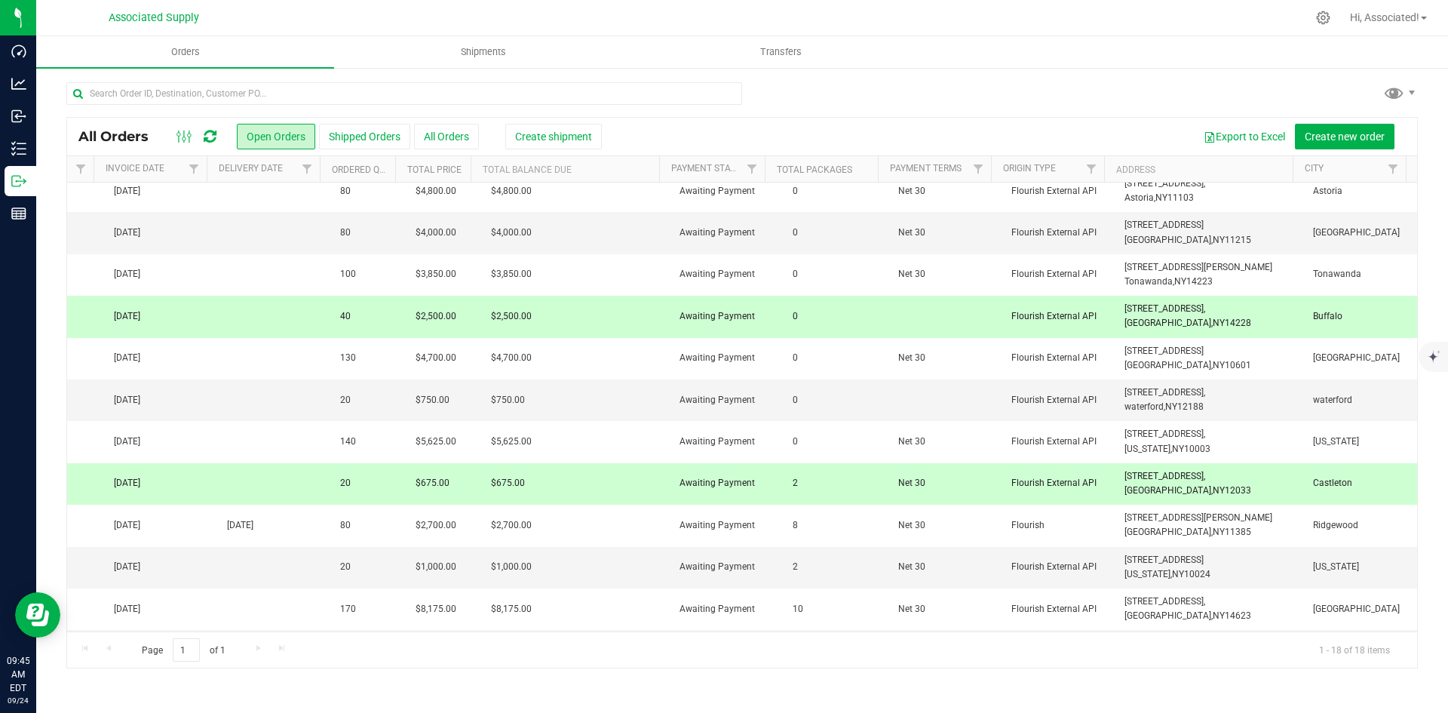
drag, startPoint x: 1204, startPoint y: 495, endPoint x: 1114, endPoint y: 481, distance: 91.5
click at [1115, 481] on td "[STREET_ADDRESS], [GEOGRAPHIC_DATA], [GEOGRAPHIC_DATA] 12033" at bounding box center [1209, 483] width 188 height 41
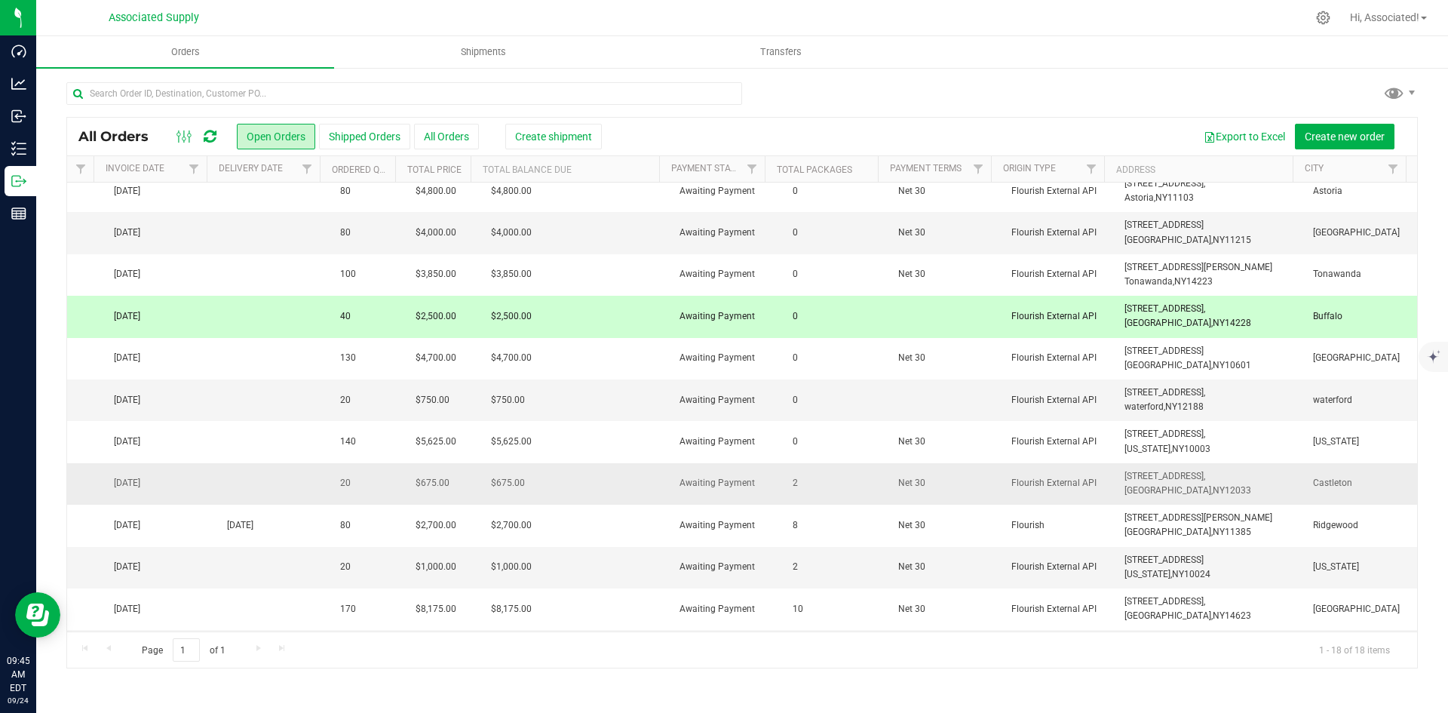
copy span "[STREET_ADDRESS]"
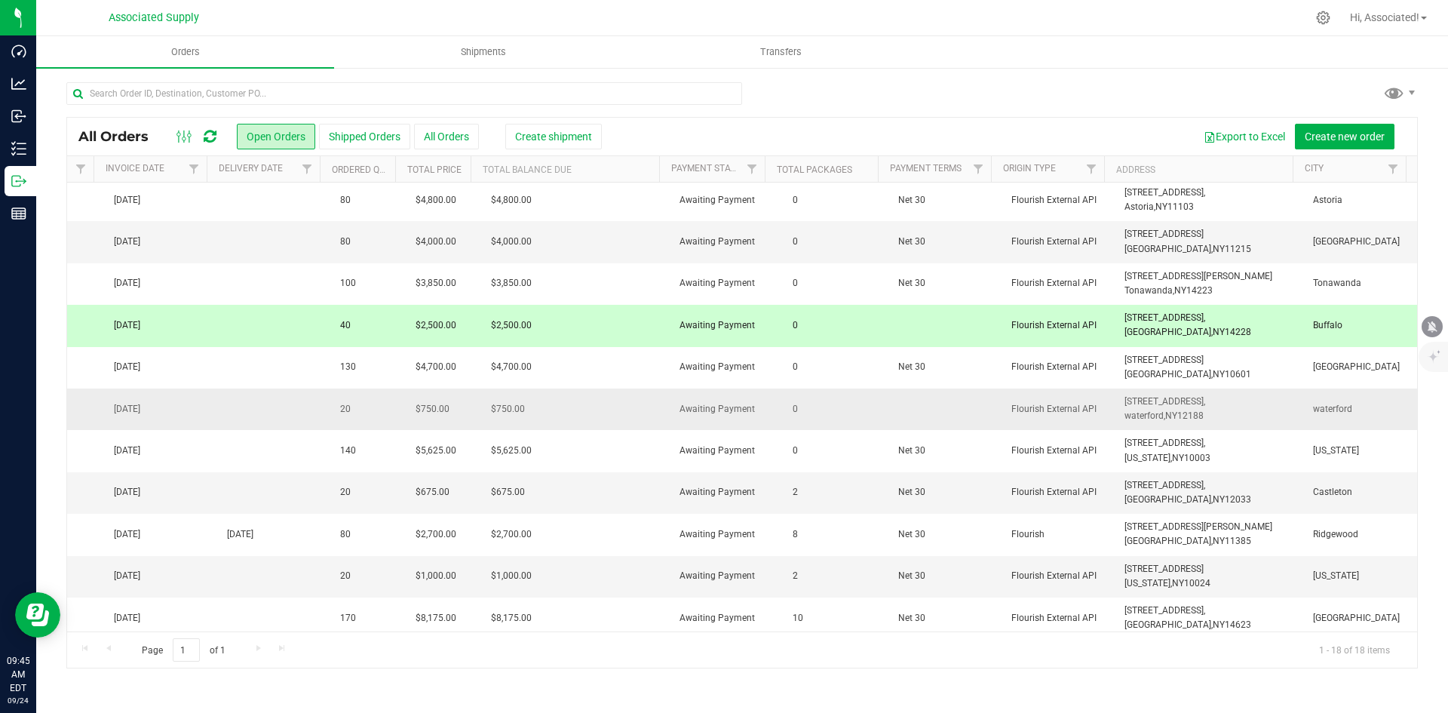
scroll to position [0, 1331]
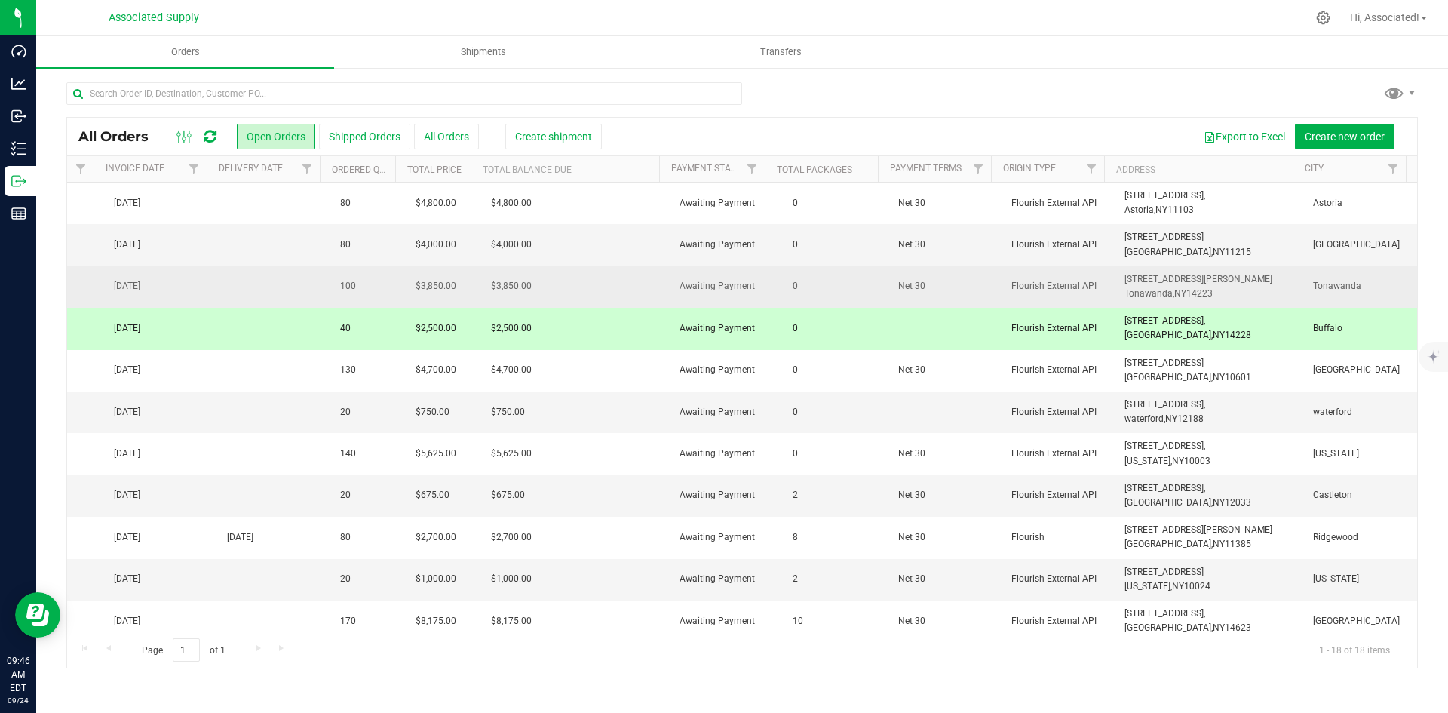
drag, startPoint x: 1215, startPoint y: 292, endPoint x: 1107, endPoint y: 278, distance: 108.7
click at [1115, 278] on td "[STREET_ADDRESS][PERSON_NAME] [GEOGRAPHIC_DATA], [GEOGRAPHIC_DATA] 14223" at bounding box center [1209, 286] width 188 height 41
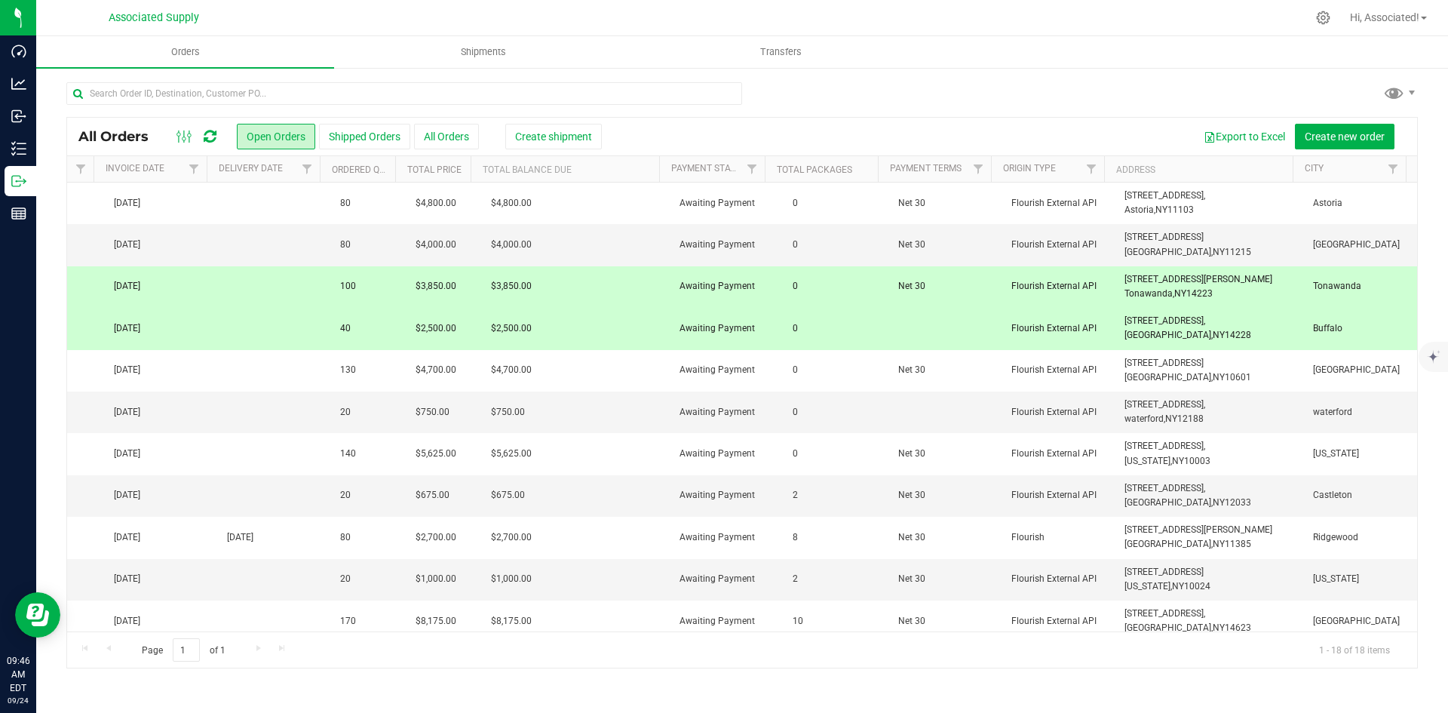
copy span "[STREET_ADDRESS][PERSON_NAME]"
drag, startPoint x: 1200, startPoint y: 337, endPoint x: 1113, endPoint y: 323, distance: 88.6
click at [1115, 323] on td "[STREET_ADDRESS], [GEOGRAPHIC_DATA], [GEOGRAPHIC_DATA] 14228" at bounding box center [1209, 328] width 188 height 41
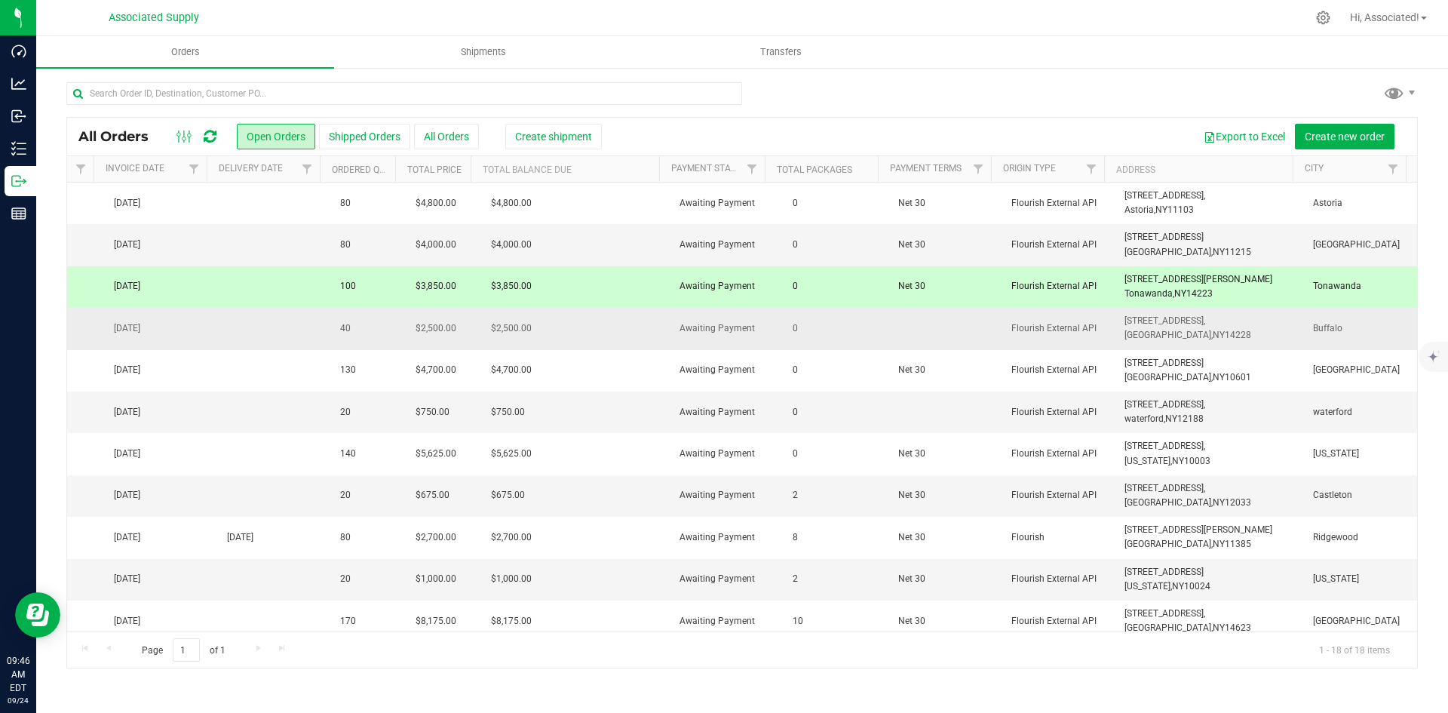
copy span "[STREET_ADDRESS]"
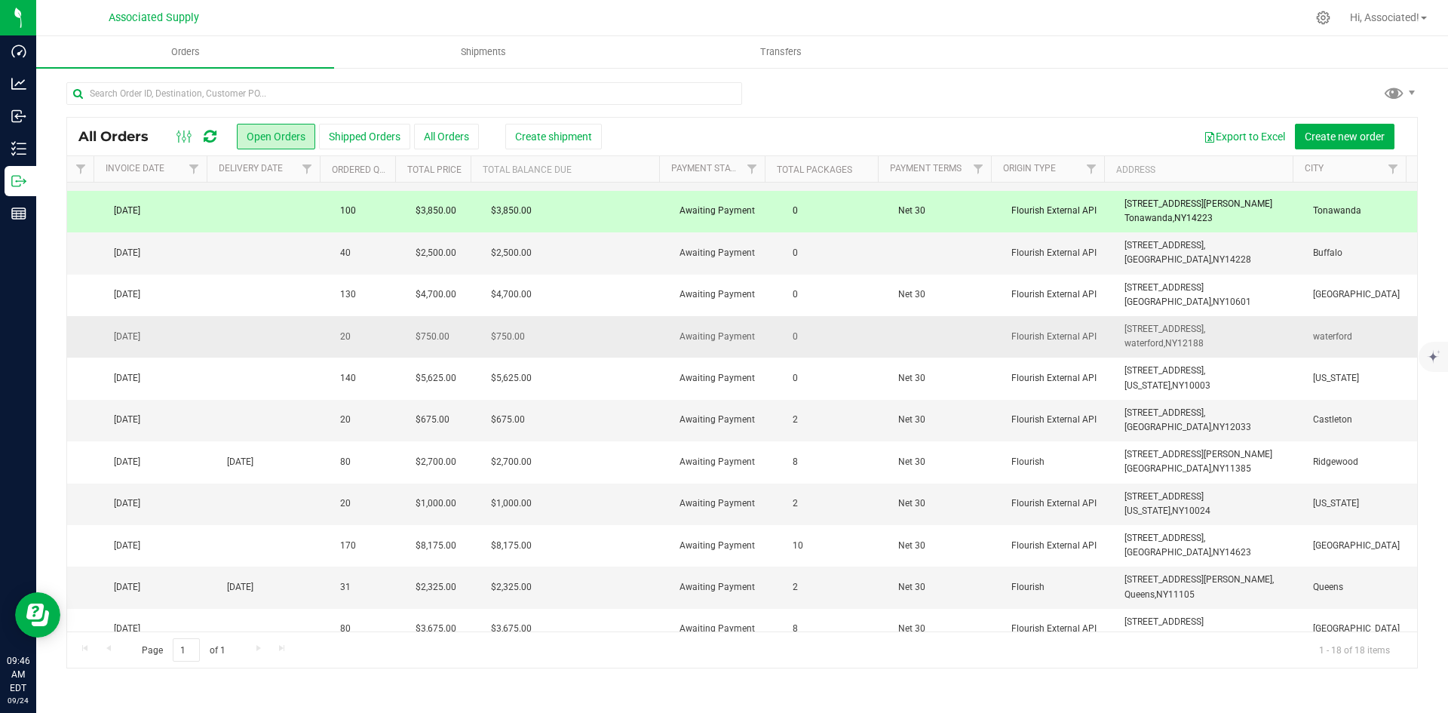
scroll to position [151, 1331]
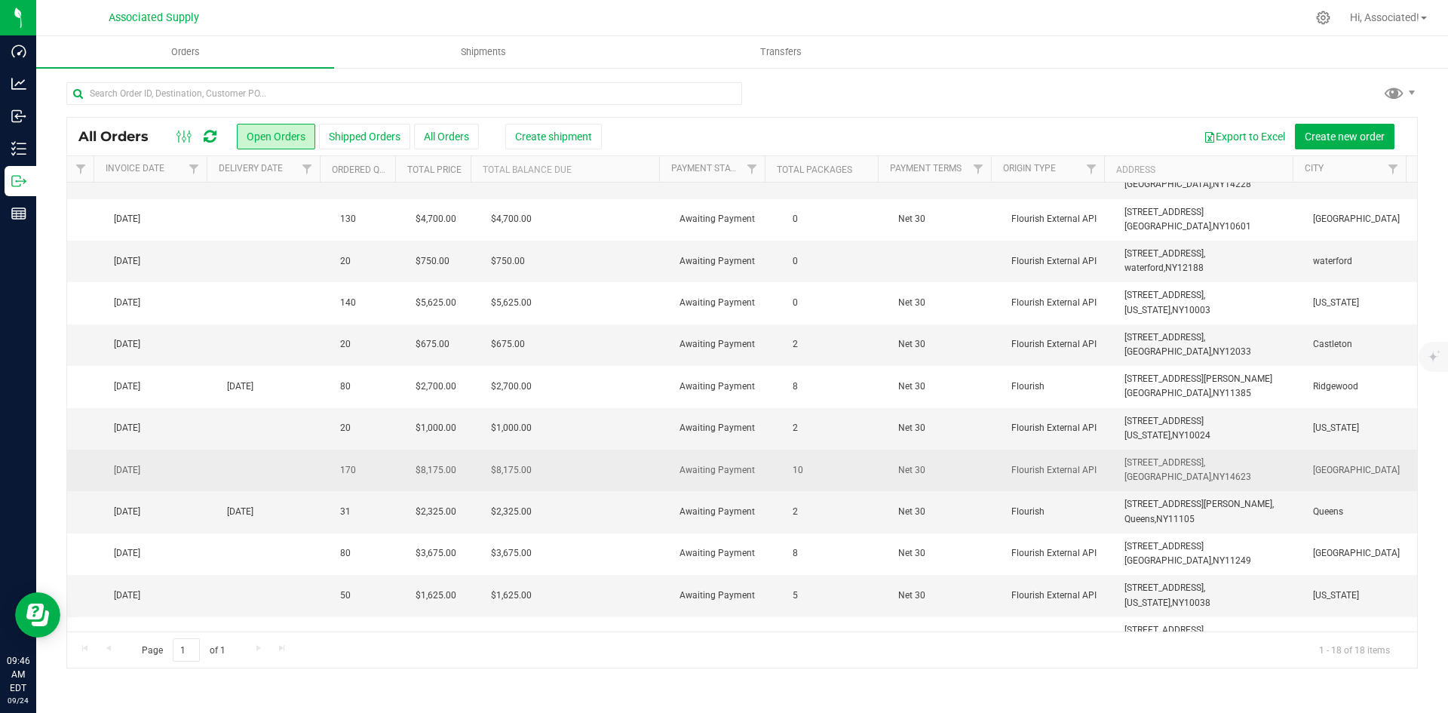
drag, startPoint x: 1200, startPoint y: 479, endPoint x: 1115, endPoint y: 469, distance: 85.8
click at [1115, 469] on td "[STREET_ADDRESS], [GEOGRAPHIC_DATA], [GEOGRAPHIC_DATA] 14623" at bounding box center [1209, 469] width 188 height 41
